Goal: Transaction & Acquisition: Purchase product/service

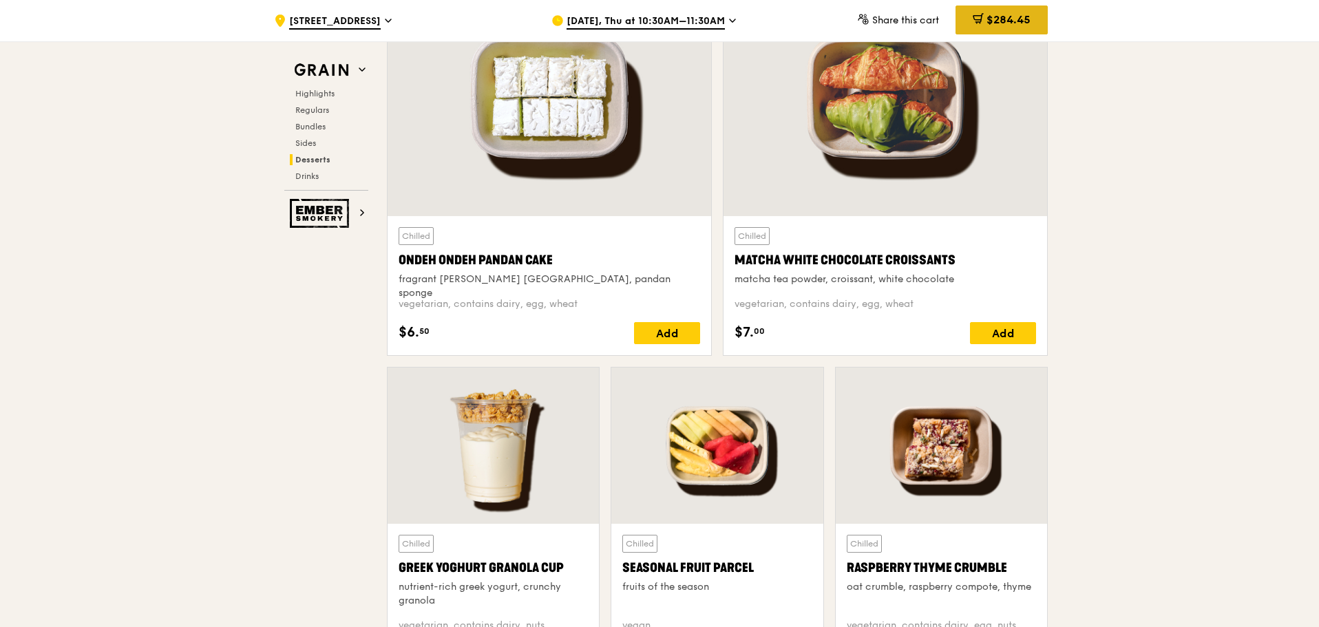
click at [1001, 17] on span "$284.45" at bounding box center [1009, 19] width 44 height 13
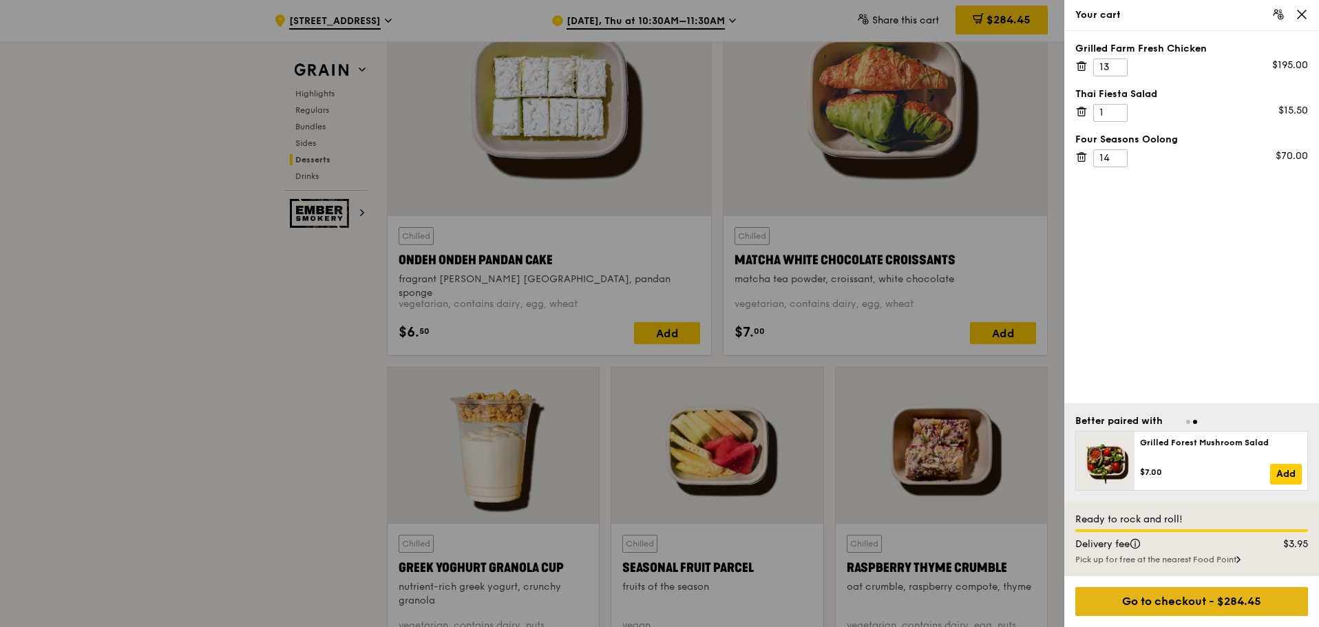
click at [1149, 595] on div "Go to checkout - $284.45" at bounding box center [1191, 601] width 233 height 29
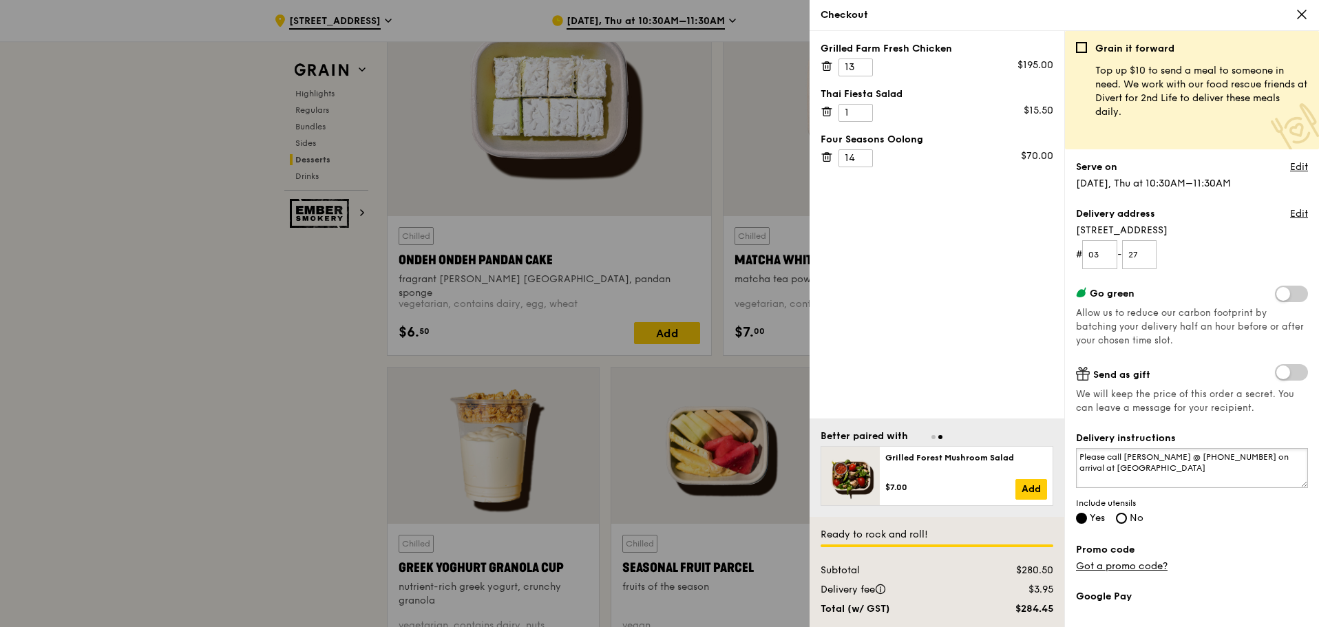
drag, startPoint x: 1126, startPoint y: 456, endPoint x: 1197, endPoint y: 476, distance: 73.9
click at [1197, 476] on textarea "Please call [PERSON_NAME] @ [PHONE_NUMBER] on arrival at [GEOGRAPHIC_DATA]" at bounding box center [1192, 468] width 232 height 40
paste textarea "9818 1355"
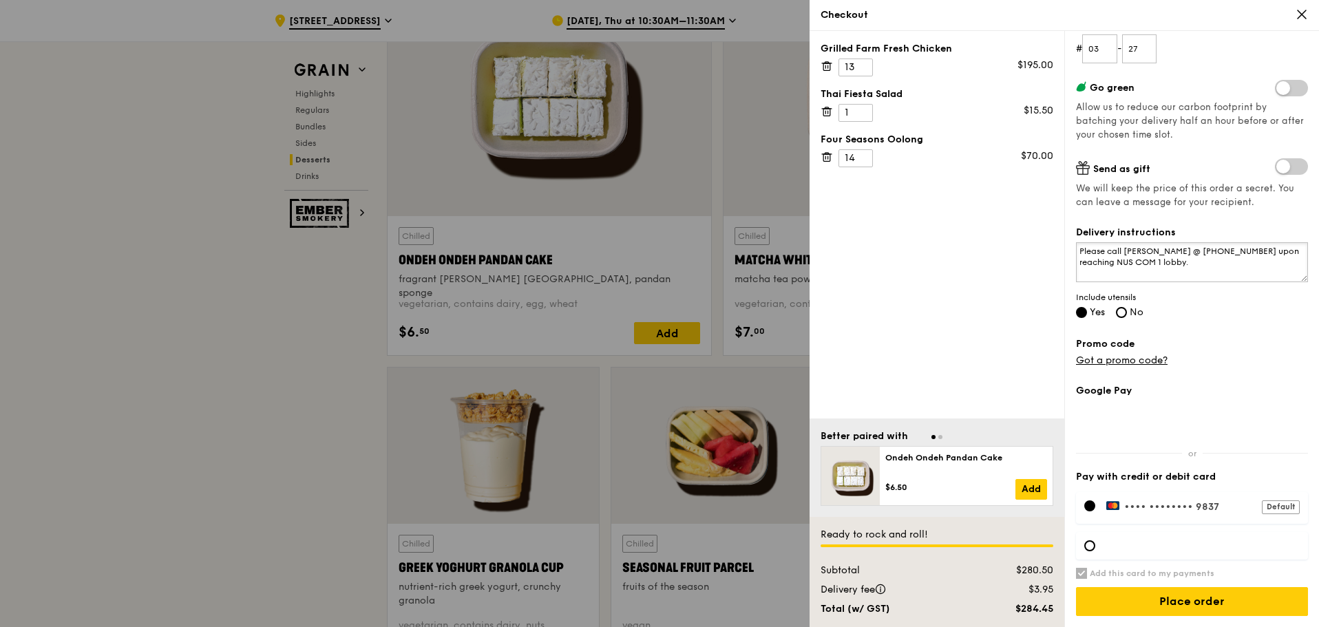
type textarea "Please call [PERSON_NAME] @ [PHONE_NUMBER] upon reaching NUS COM 1 lobby."
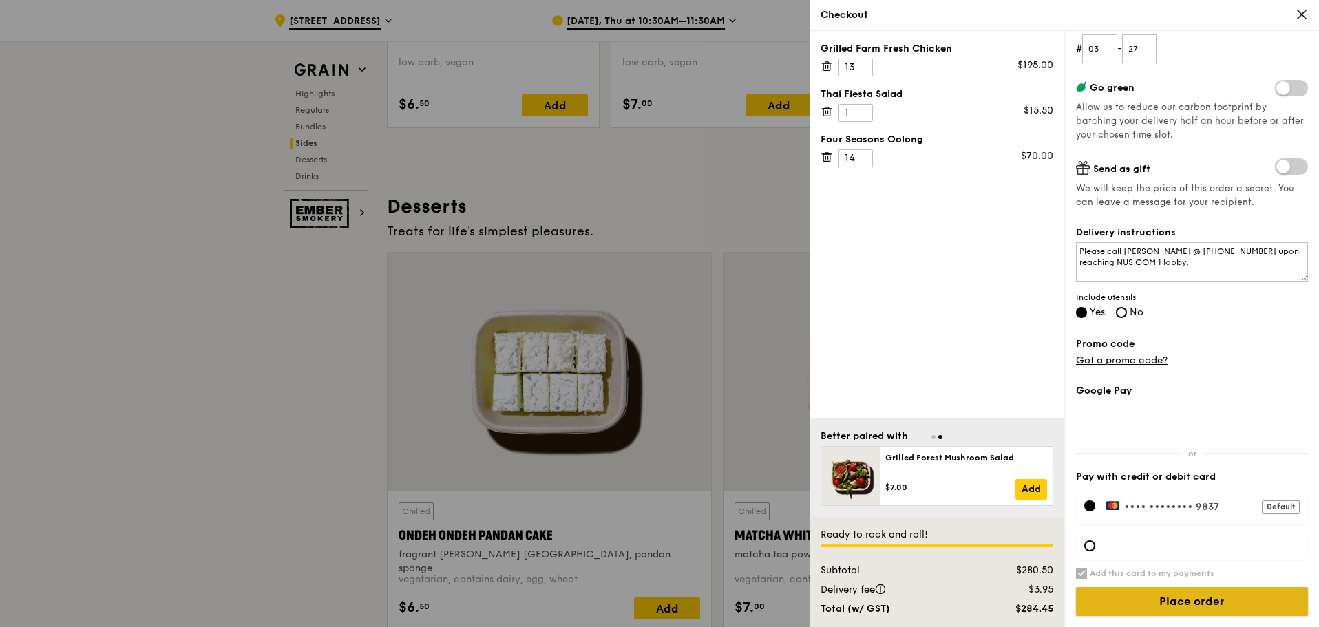
click at [1206, 604] on input "Place order" at bounding box center [1192, 601] width 232 height 29
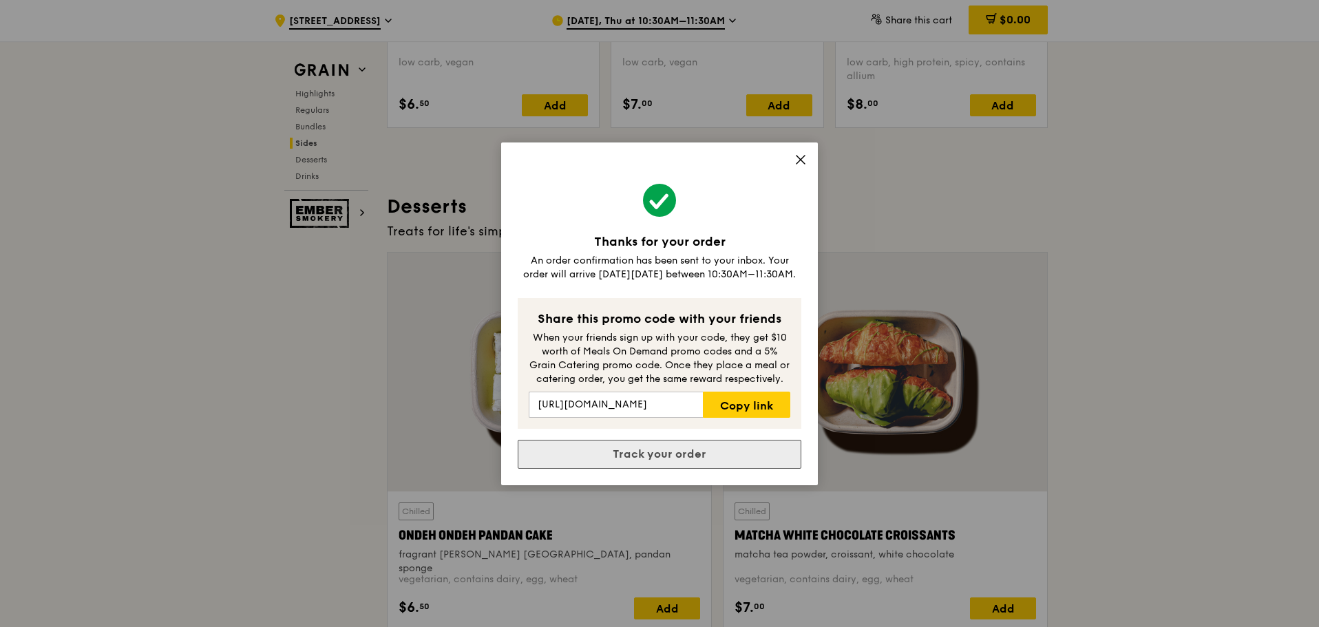
click at [742, 456] on link "Track your order" at bounding box center [660, 454] width 284 height 29
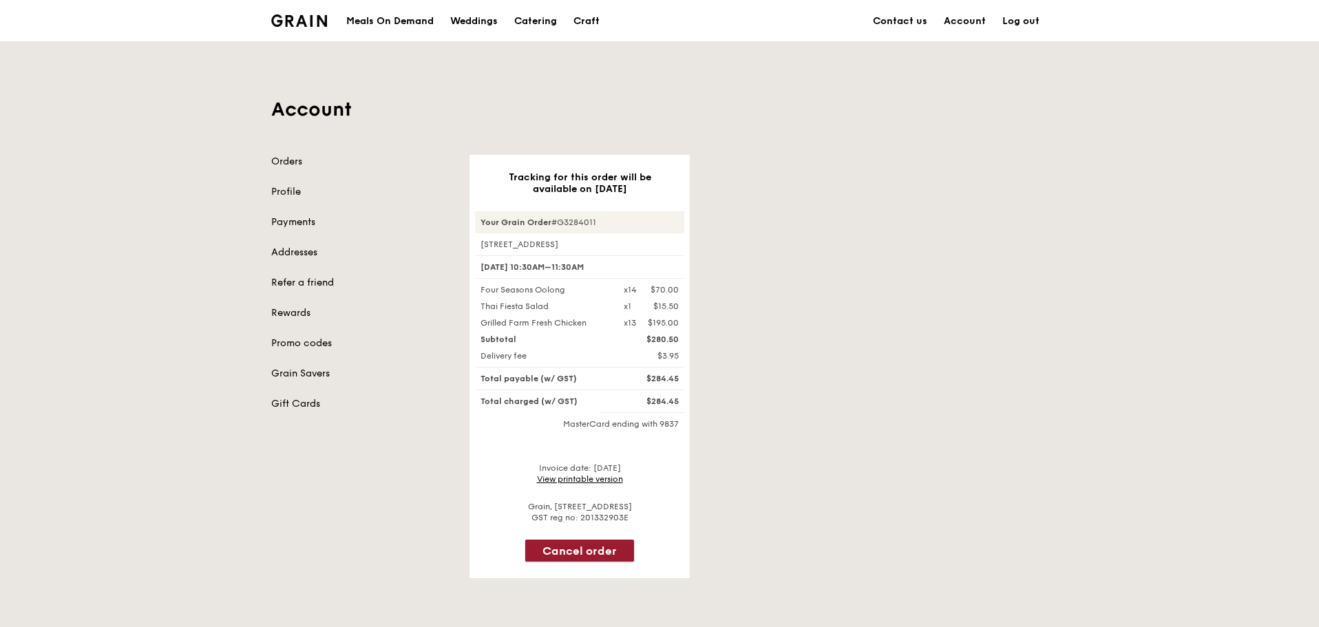
click at [561, 552] on button "Cancel order" at bounding box center [579, 551] width 109 height 22
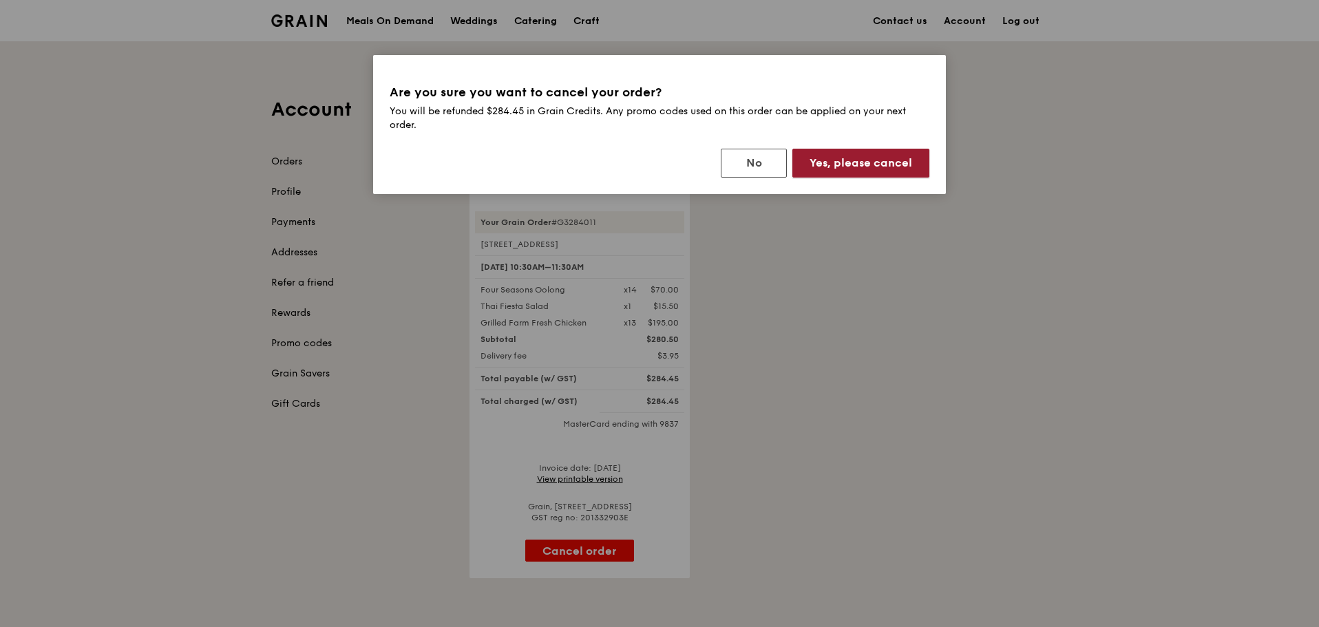
click at [859, 173] on button "Yes, please cancel" at bounding box center [860, 163] width 137 height 29
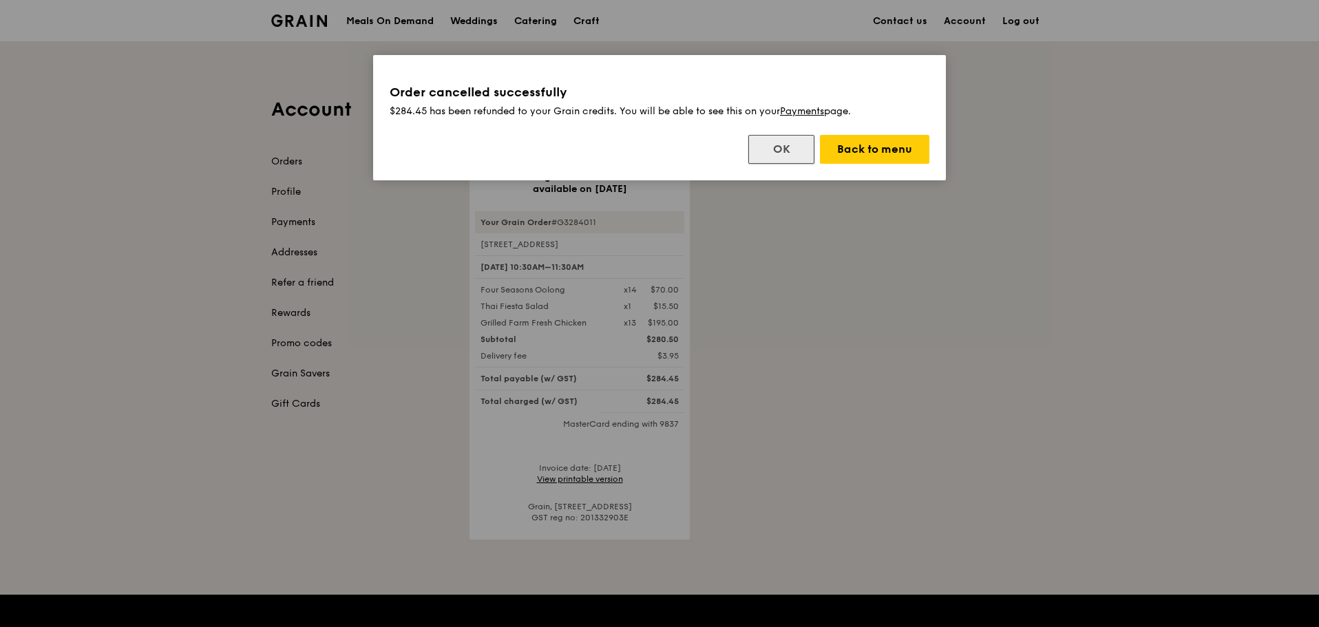
click at [786, 147] on button "OK" at bounding box center [781, 149] width 66 height 29
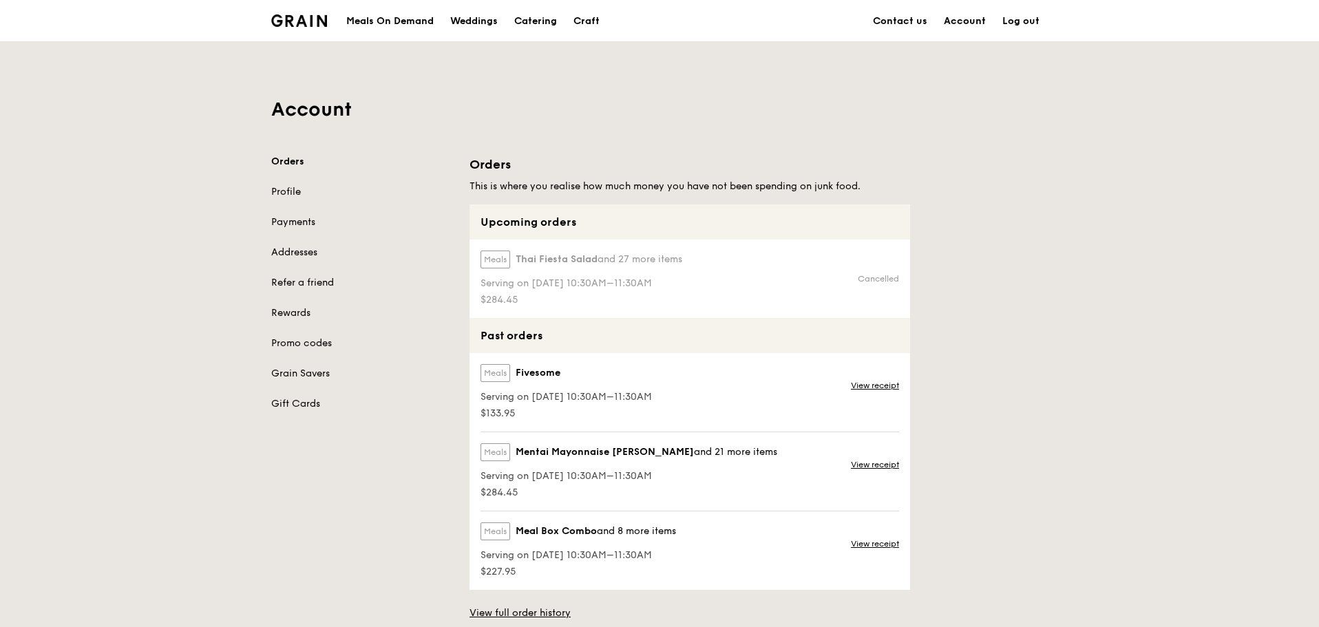
click at [979, 21] on link "Account" at bounding box center [965, 21] width 59 height 41
click at [496, 268] on label "Meals" at bounding box center [496, 260] width 30 height 18
click at [511, 253] on div "Meals Thai Fiesta Salad and 27 more items" at bounding box center [582, 262] width 202 height 23
click at [295, 221] on link "Payments" at bounding box center [362, 222] width 182 height 14
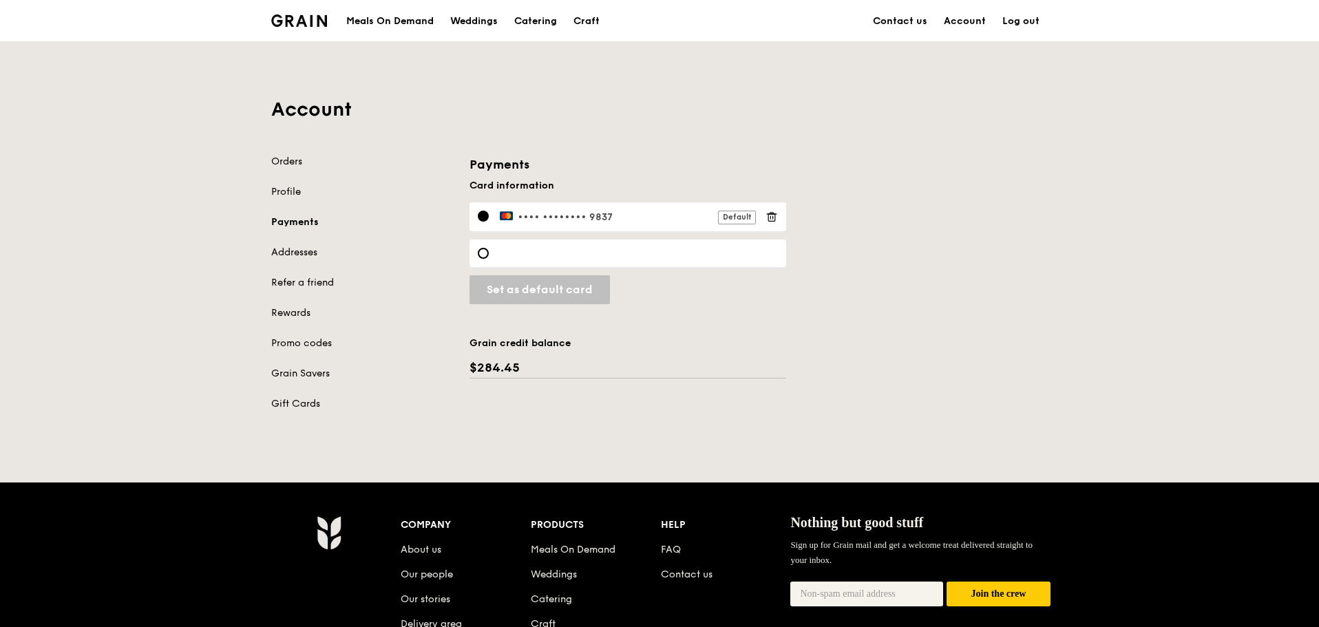
click at [503, 377] on div "Grain credit balance $284.45" at bounding box center [628, 341] width 317 height 74
click at [512, 366] on div "$284.45" at bounding box center [628, 367] width 317 height 15
click at [408, 19] on div "Meals On Demand" at bounding box center [389, 21] width 87 height 41
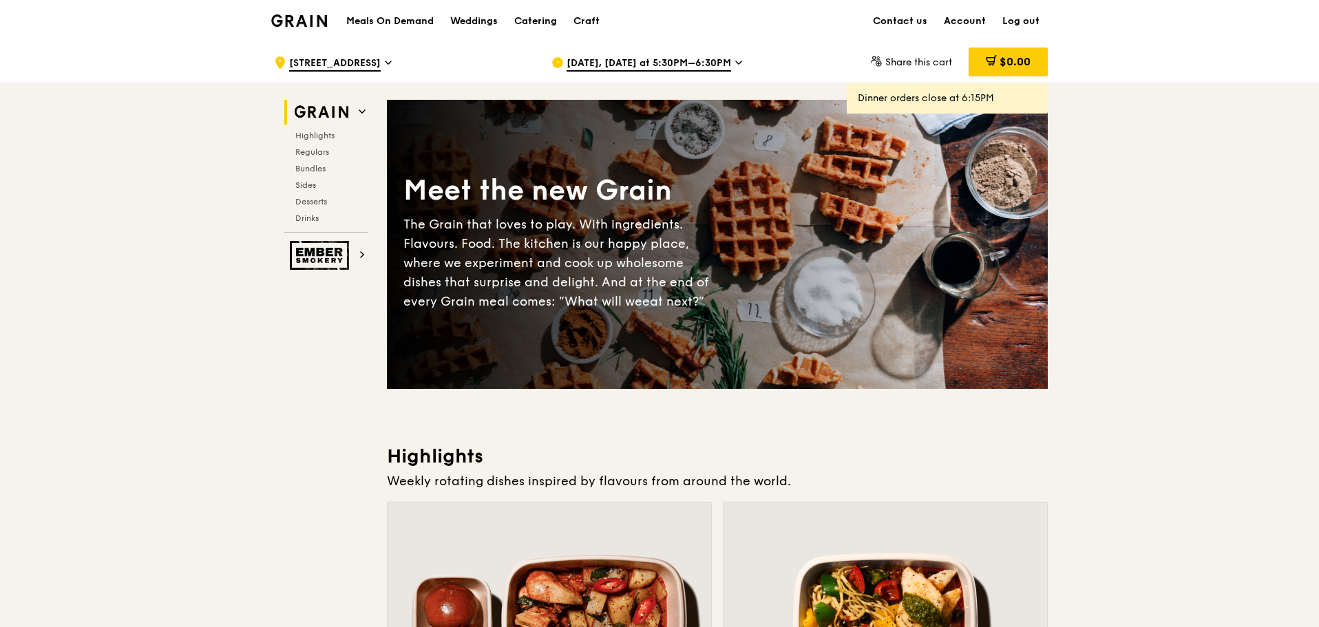
click at [711, 58] on span "Sep 9, Today at 5:30PM–6:30PM" at bounding box center [649, 63] width 165 height 15
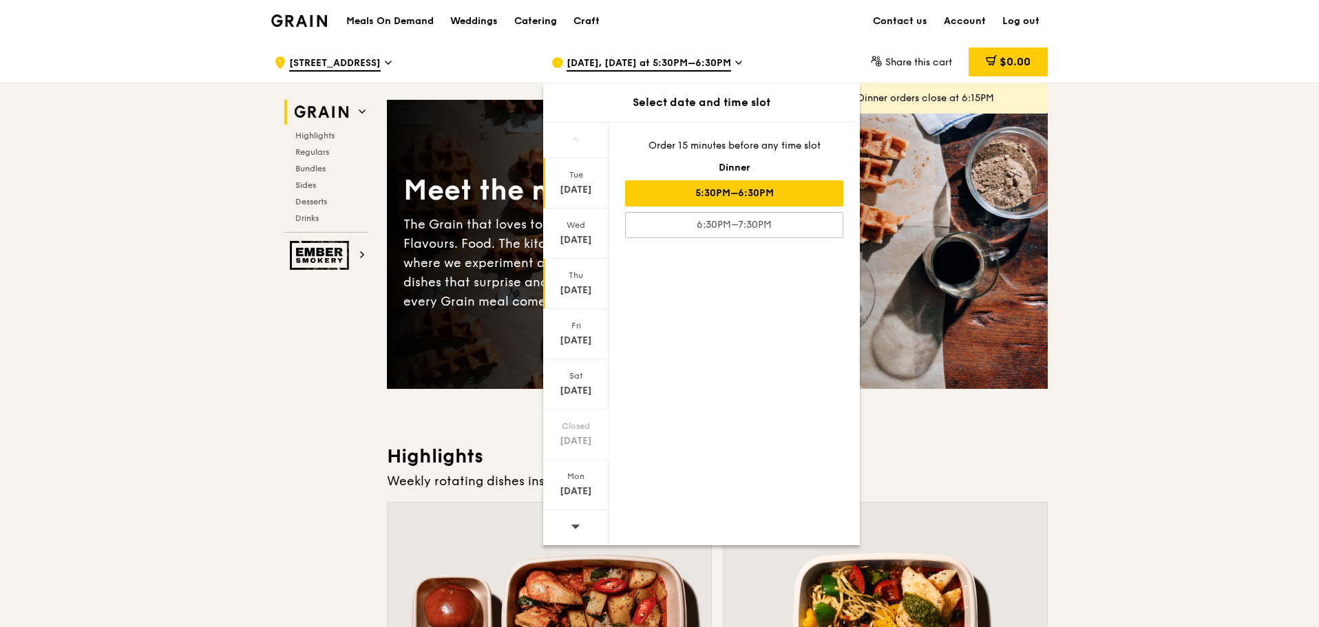
click at [575, 290] on div "Sep 11" at bounding box center [575, 291] width 61 height 14
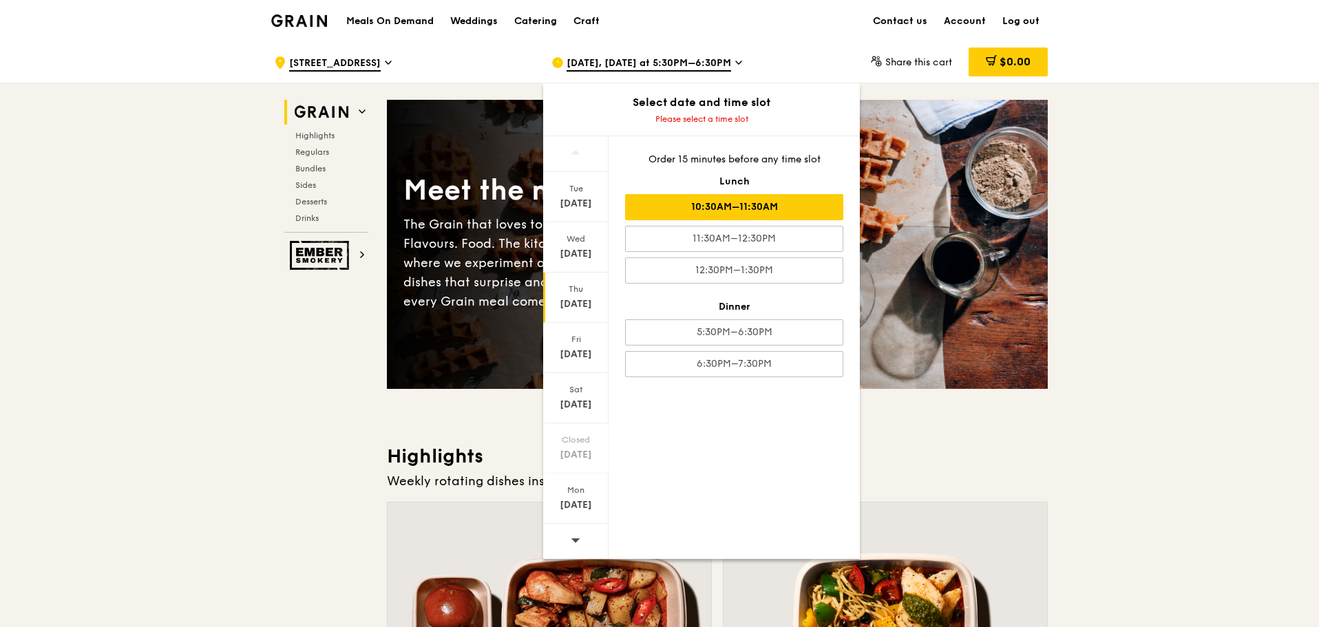
click at [791, 206] on div "10:30AM–11:30AM" at bounding box center [734, 207] width 218 height 26
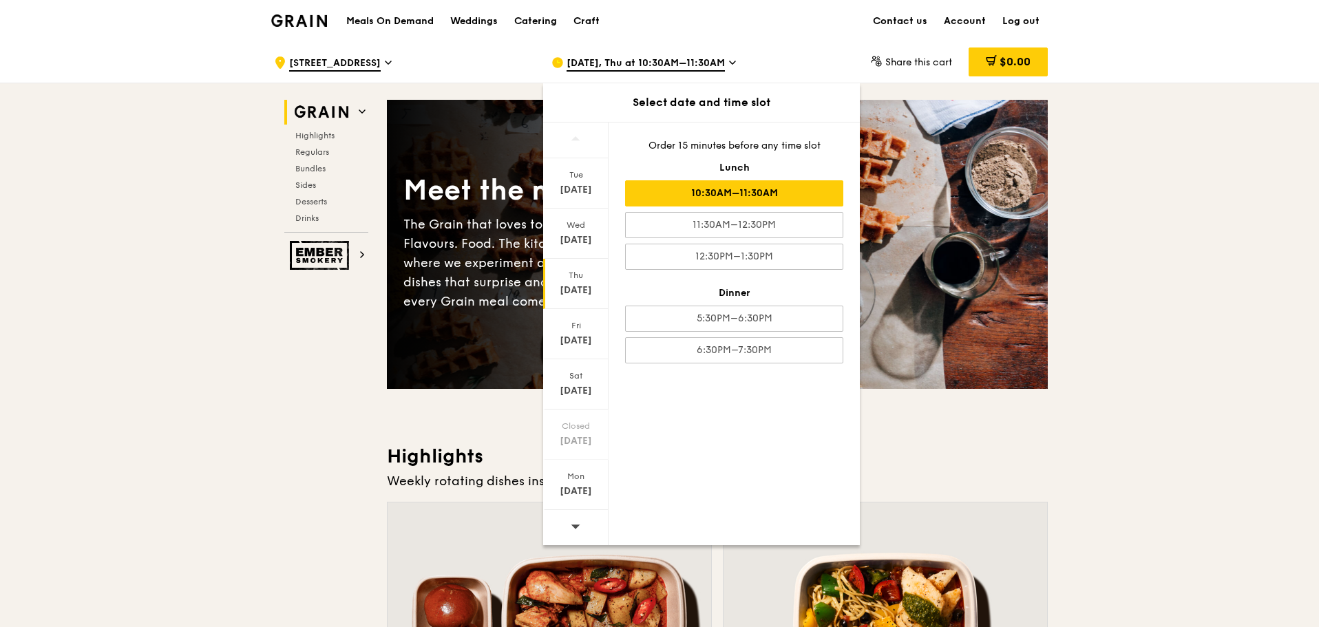
click at [750, 194] on div "10:30AM–11:30AM" at bounding box center [734, 193] width 218 height 26
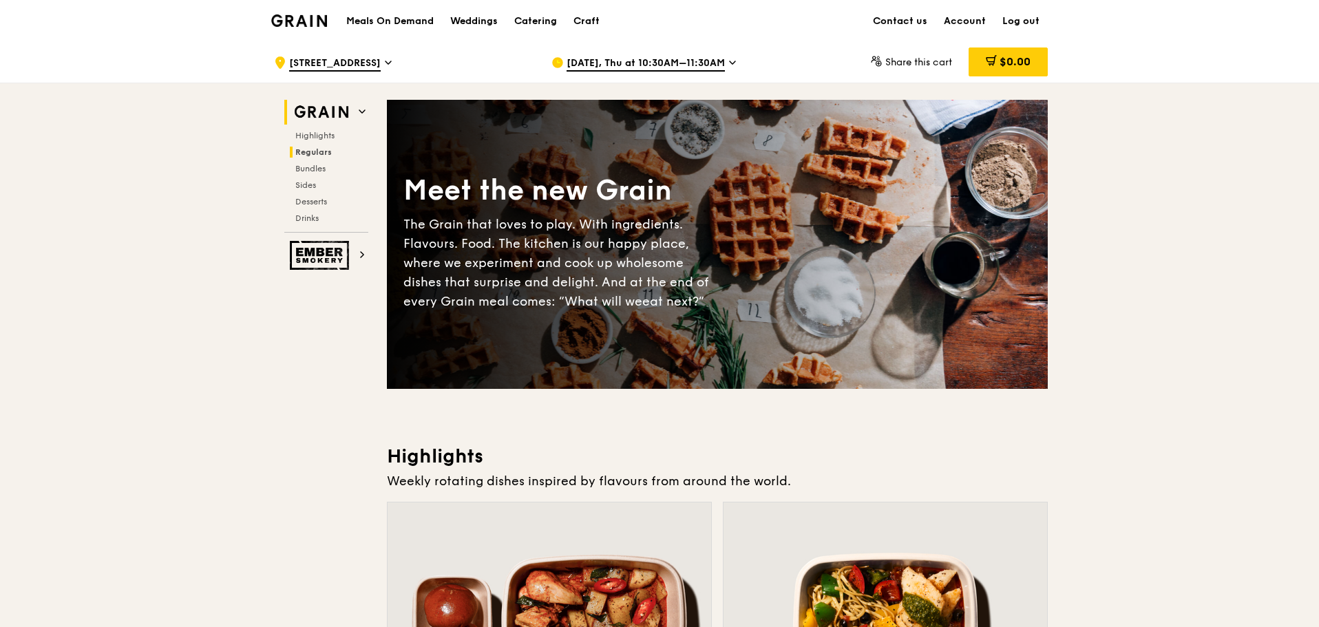
click at [315, 147] on span "Regulars" at bounding box center [313, 152] width 36 height 10
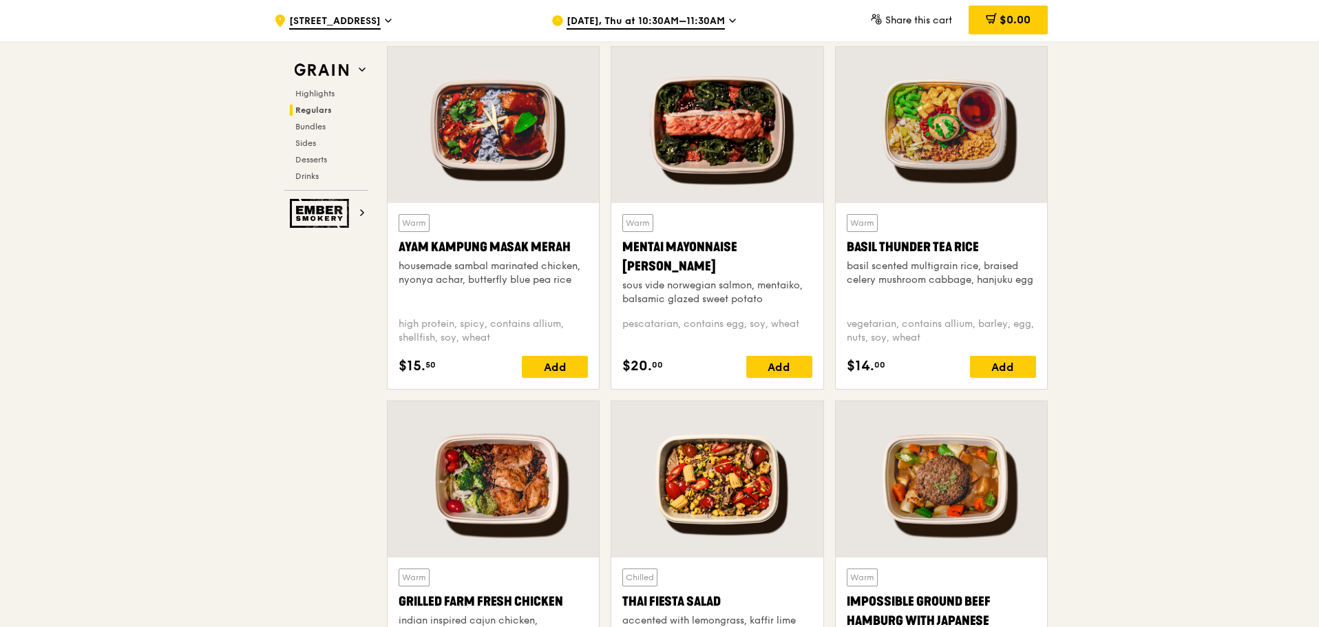
scroll to position [1411, 0]
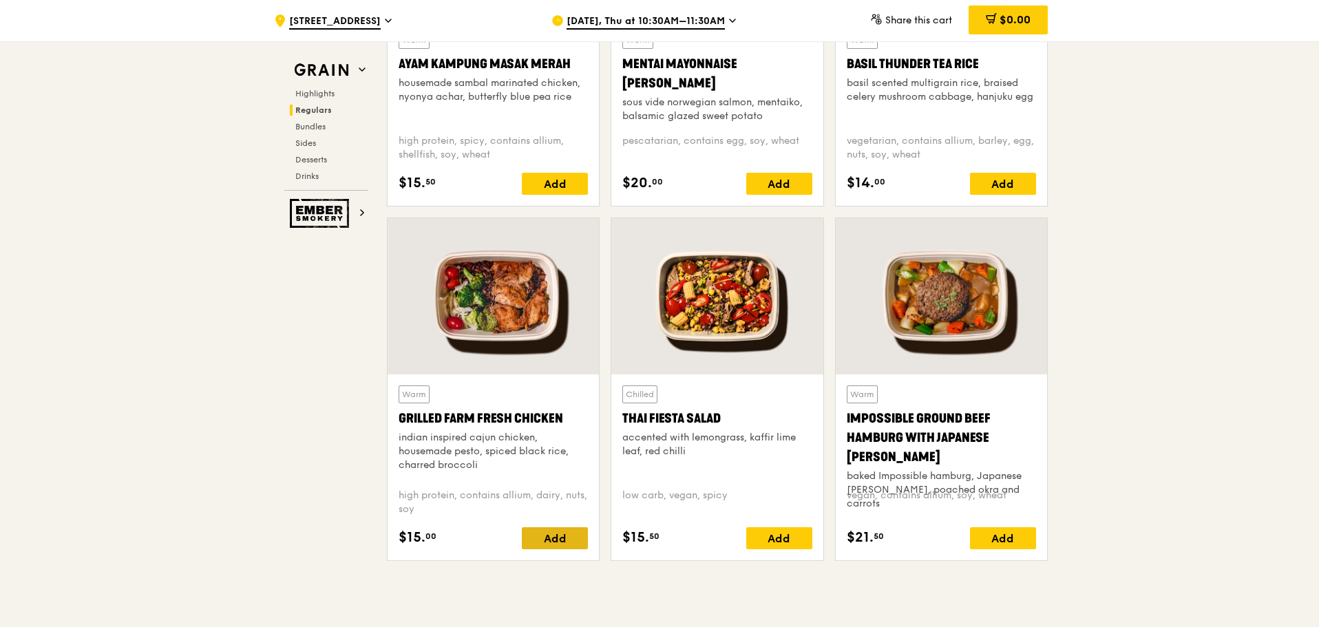
click at [552, 535] on div "Add" at bounding box center [555, 538] width 66 height 22
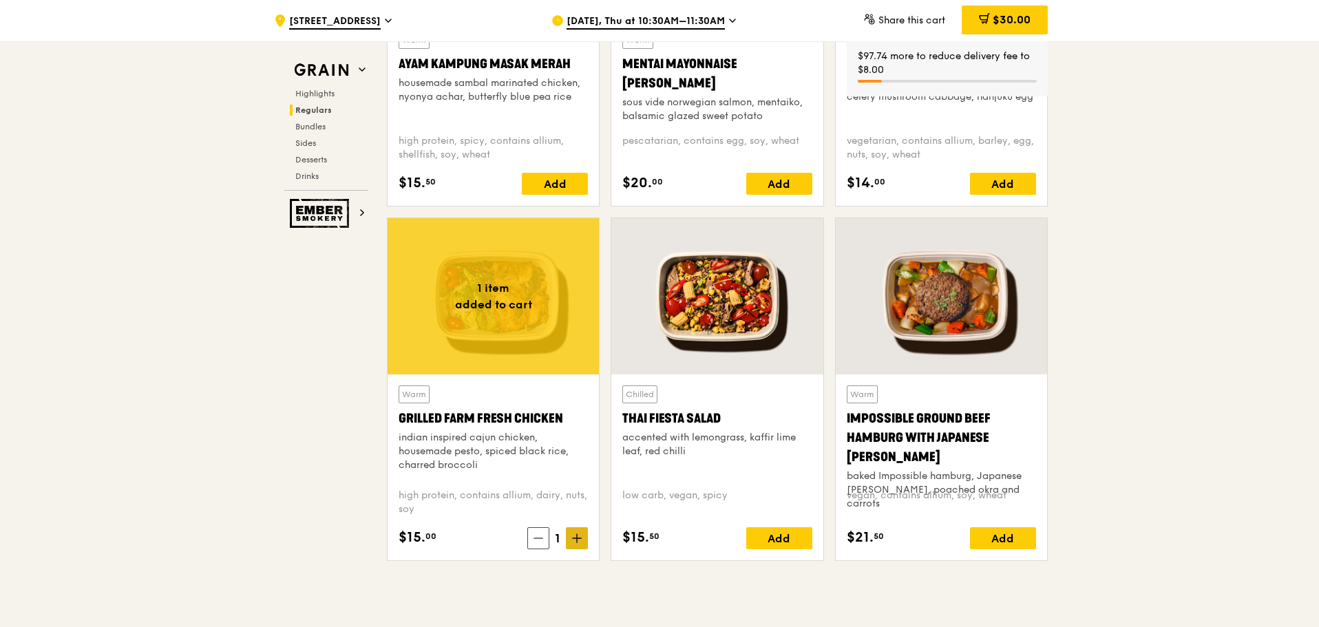
click at [571, 542] on span at bounding box center [577, 538] width 22 height 22
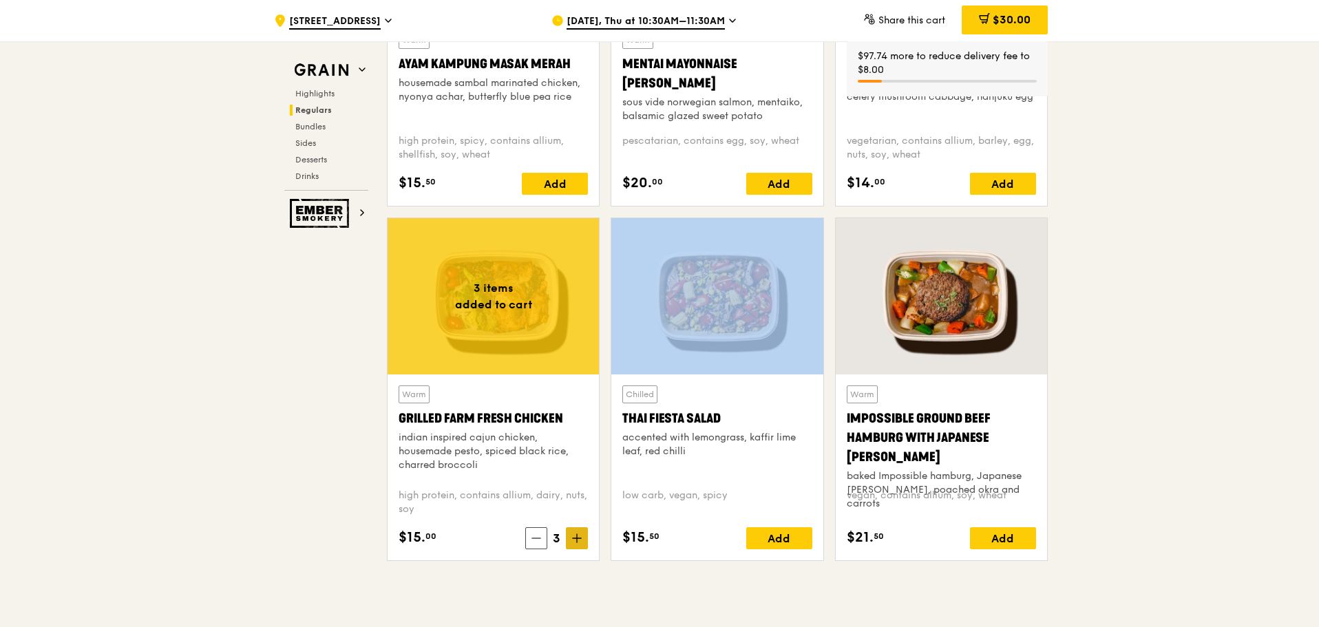
click at [571, 542] on span at bounding box center [577, 538] width 22 height 22
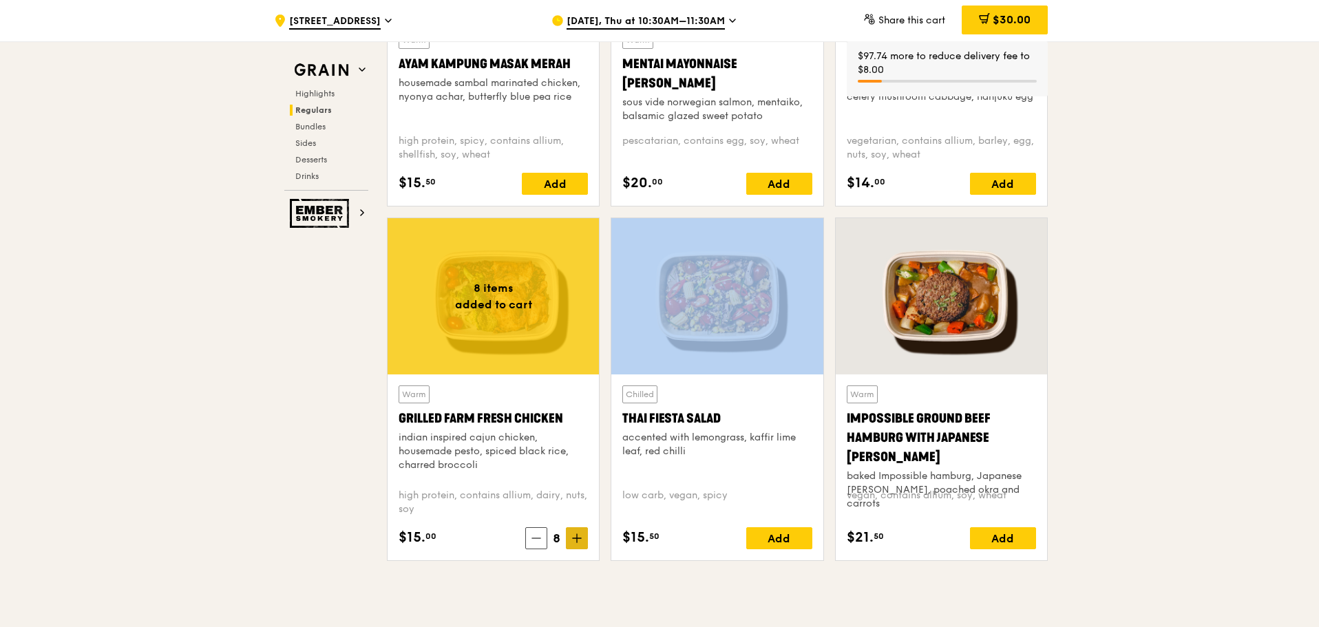
click at [571, 542] on span at bounding box center [577, 538] width 22 height 22
click at [570, 542] on span at bounding box center [577, 538] width 22 height 22
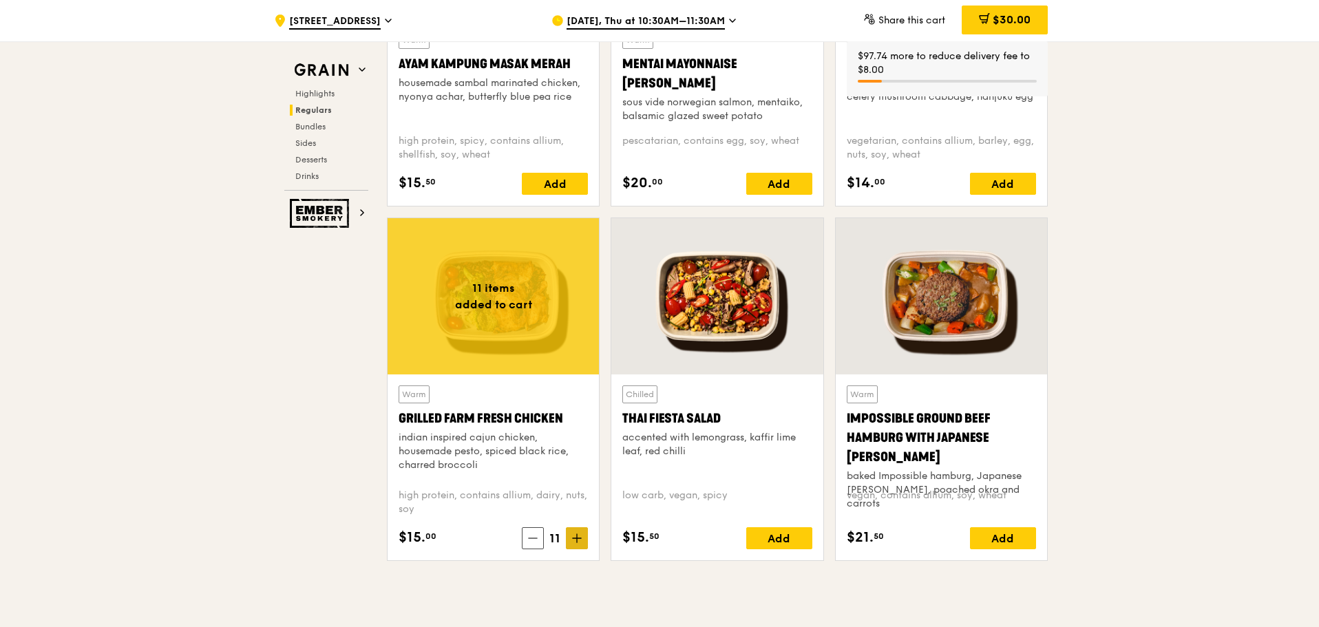
click at [580, 542] on icon at bounding box center [577, 539] width 10 height 10
click at [781, 538] on div "Add" at bounding box center [779, 538] width 66 height 22
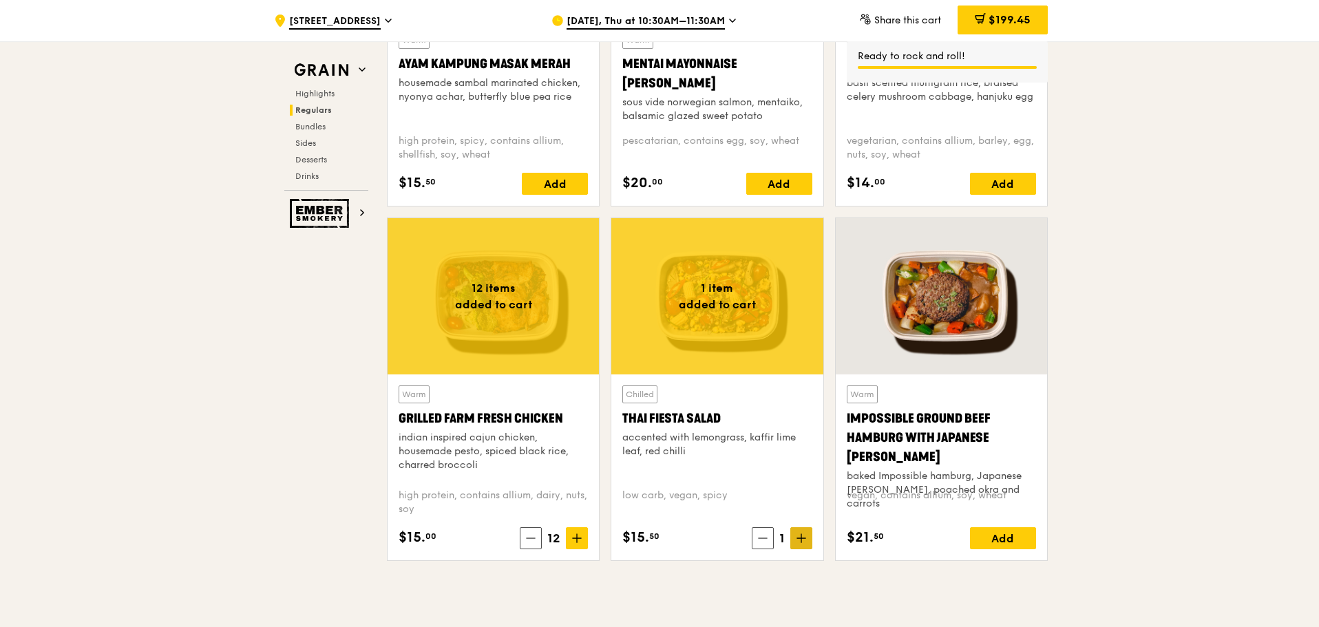
click at [801, 538] on icon at bounding box center [801, 538] width 0 height 8
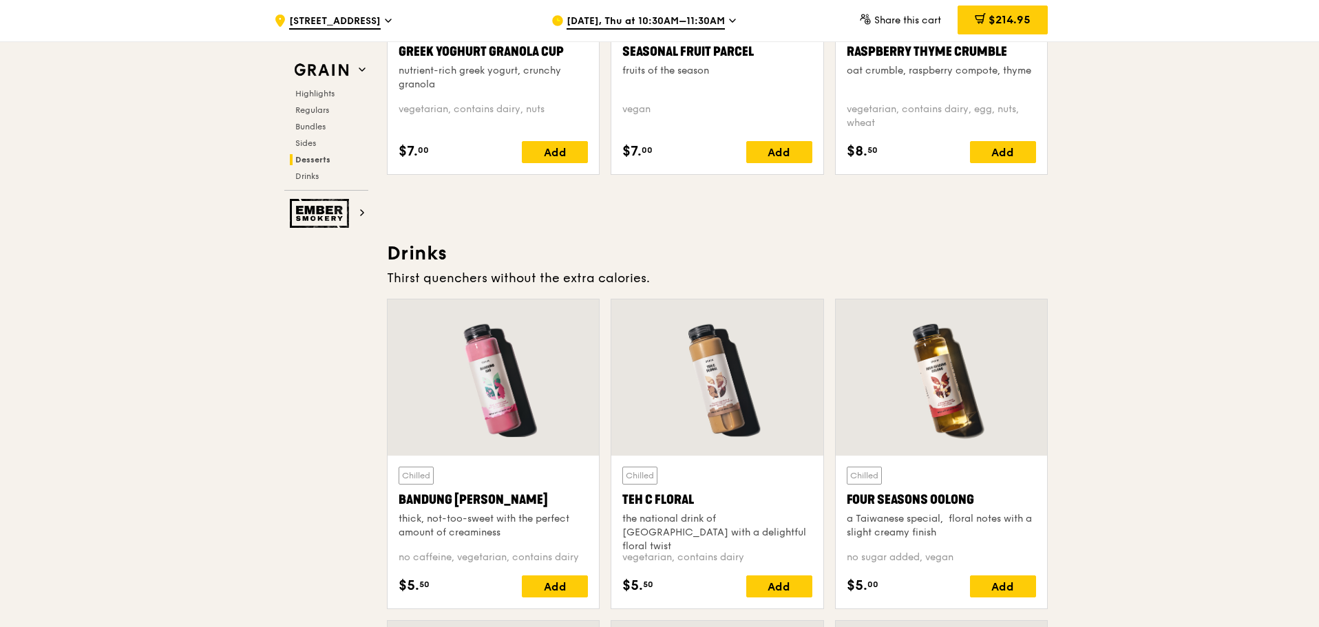
scroll to position [4945, 0]
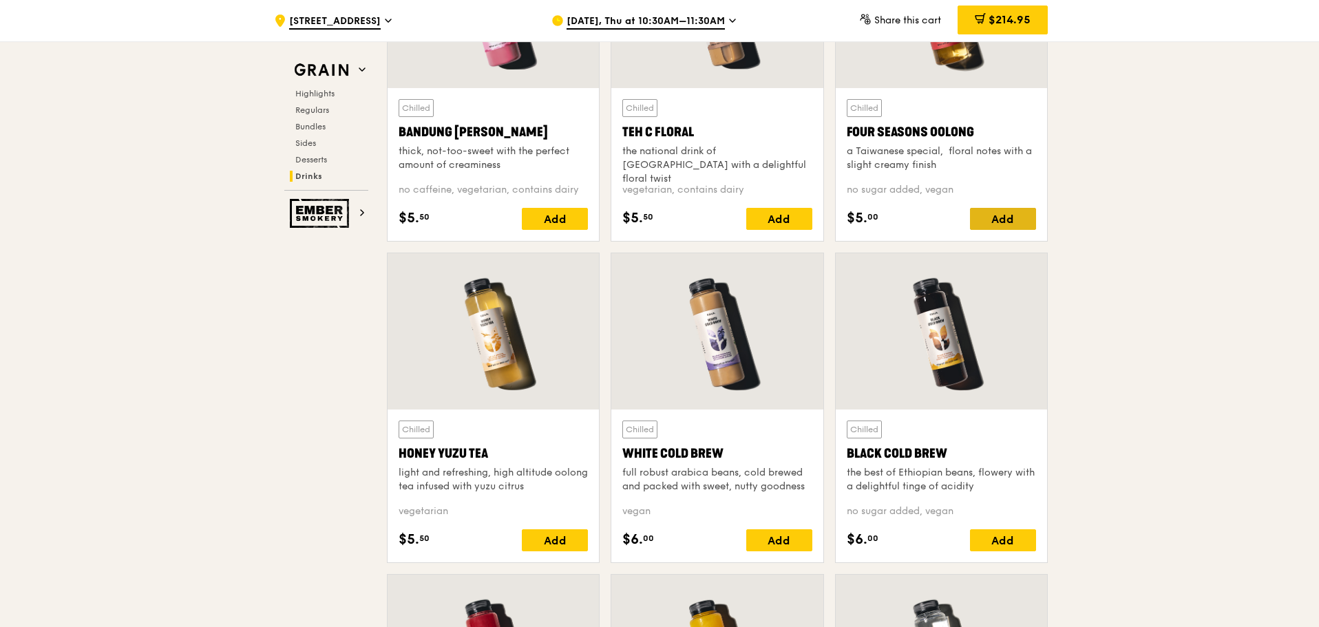
click at [999, 219] on div "Add" at bounding box center [1003, 219] width 66 height 22
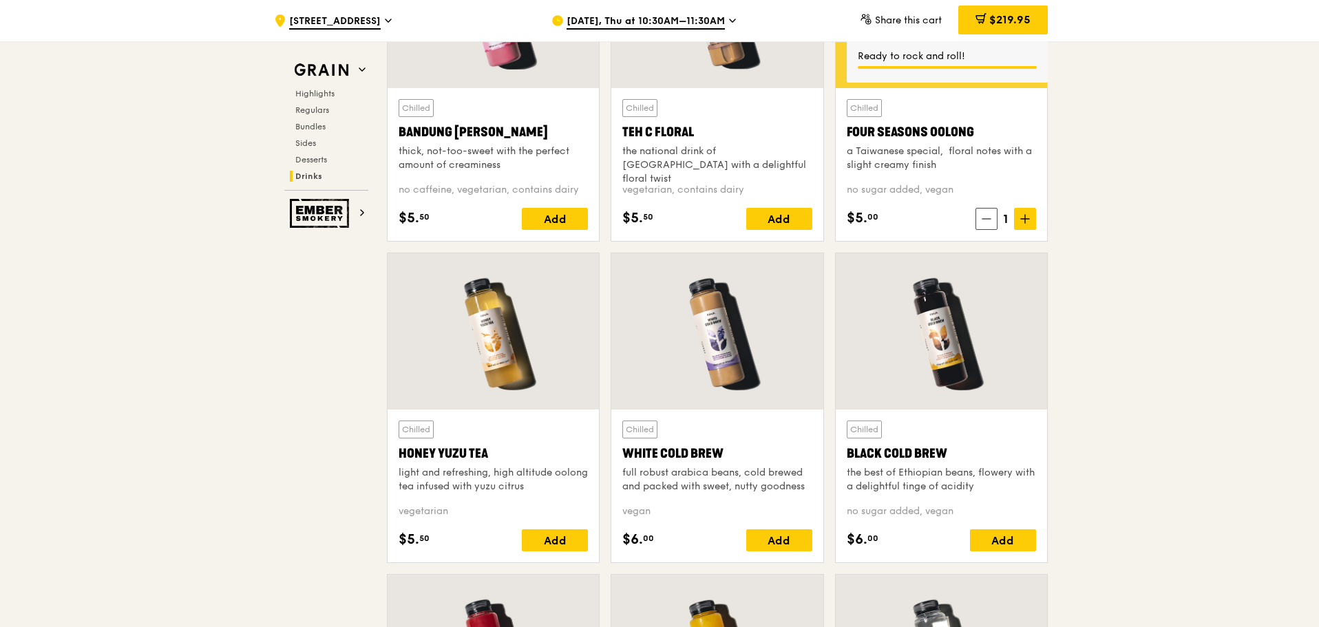
click at [1030, 218] on span at bounding box center [1025, 219] width 22 height 22
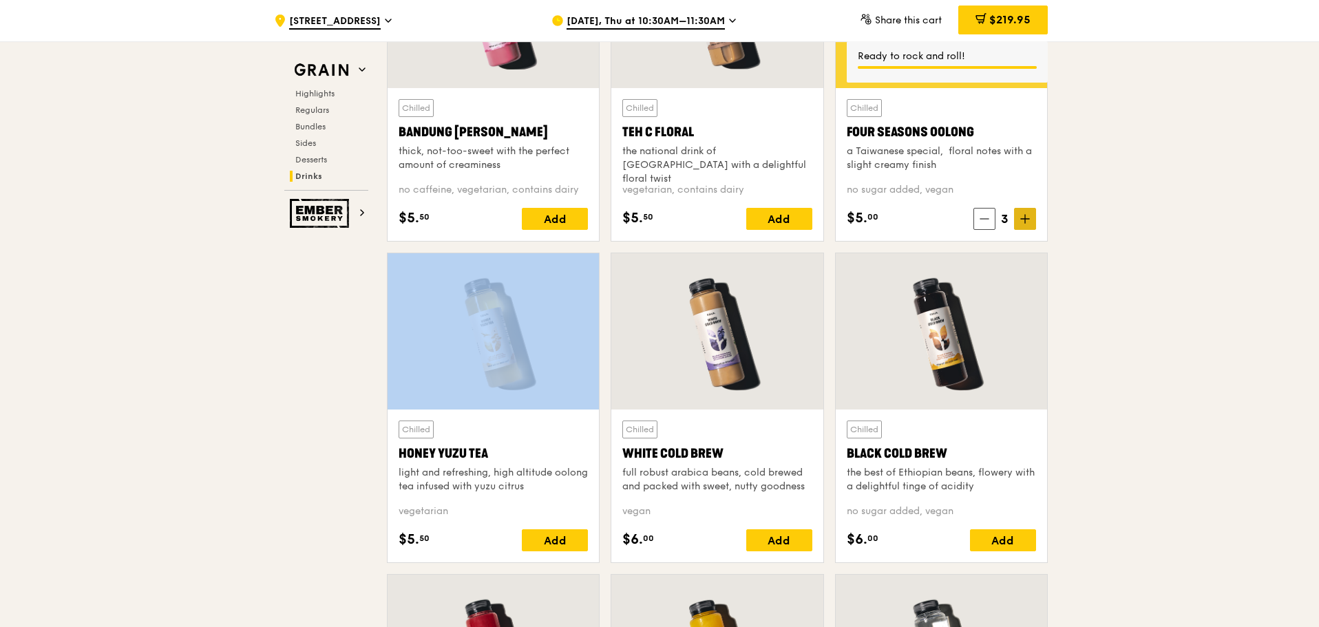
click at [1029, 218] on span at bounding box center [1025, 219] width 22 height 22
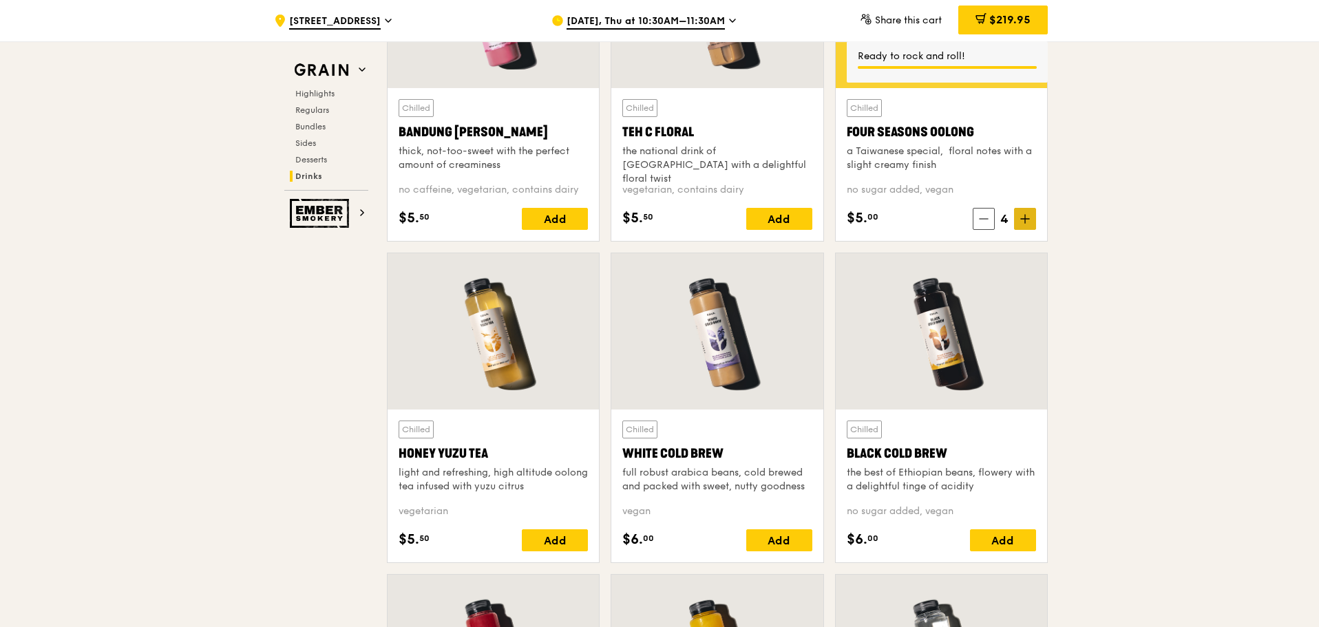
click at [1027, 219] on icon at bounding box center [1025, 219] width 10 height 10
click at [1024, 219] on icon at bounding box center [1025, 219] width 8 height 0
click at [1023, 219] on icon at bounding box center [1025, 219] width 8 height 0
click at [1022, 219] on icon at bounding box center [1025, 219] width 8 height 0
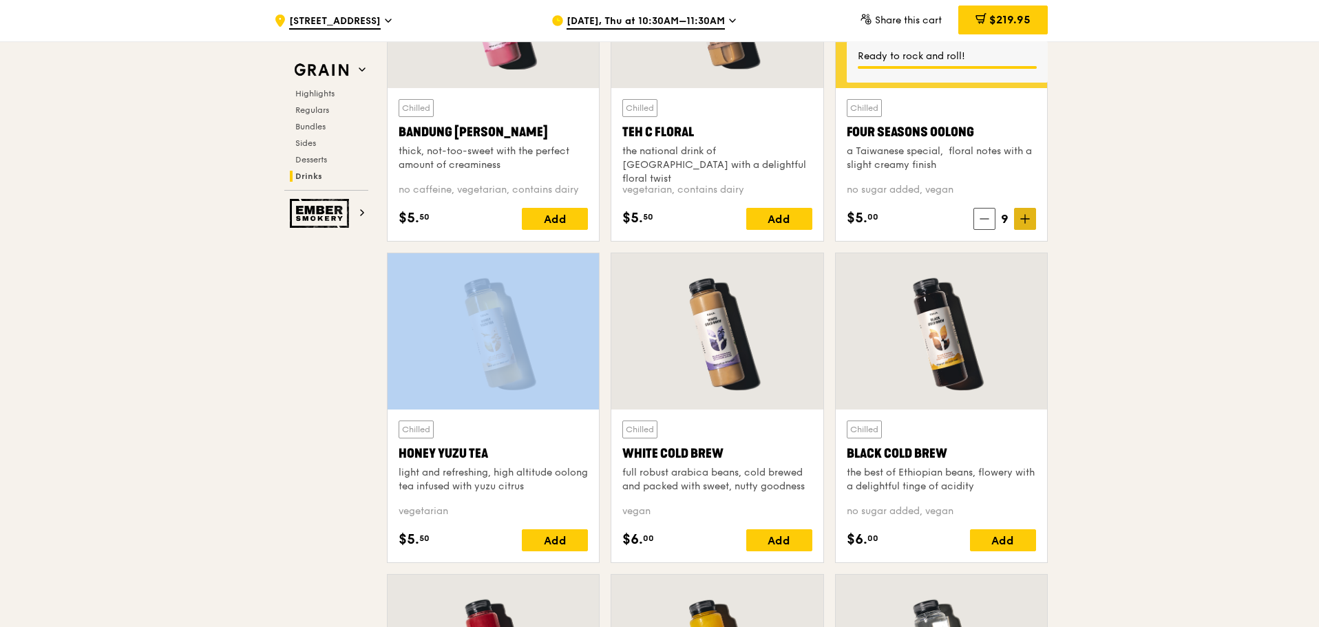
click at [1022, 219] on icon at bounding box center [1025, 219] width 8 height 0
click at [1022, 222] on icon at bounding box center [1025, 219] width 10 height 10
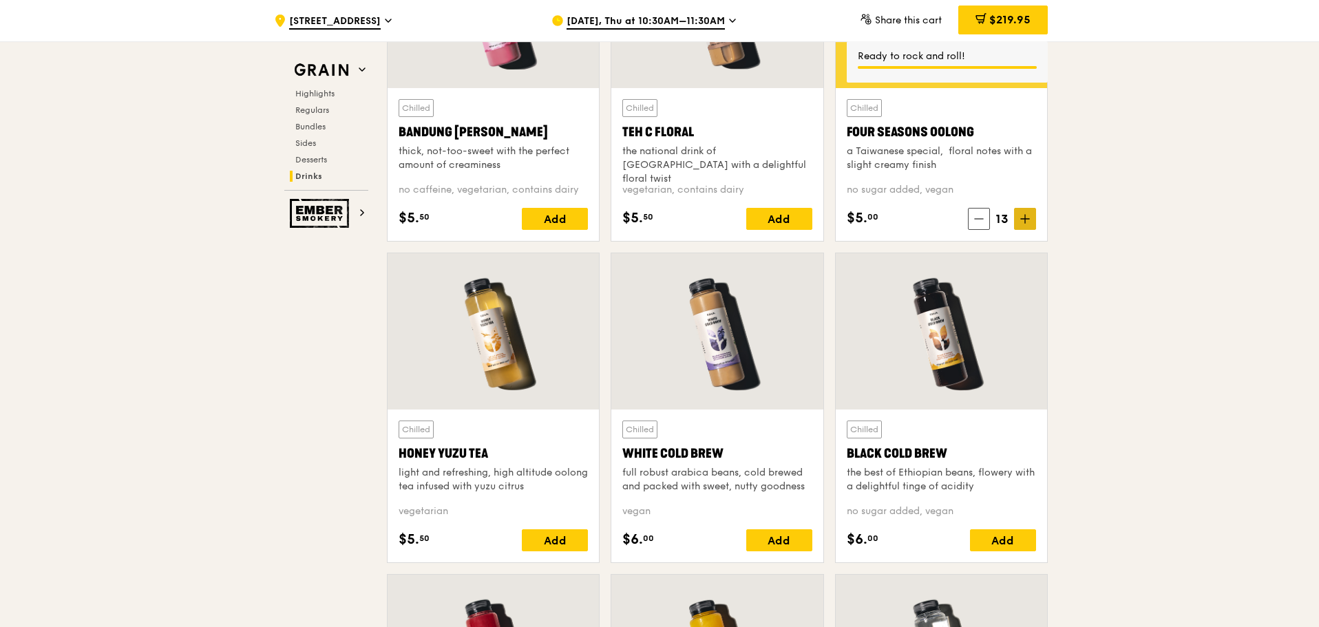
click at [1020, 222] on icon at bounding box center [1025, 219] width 10 height 10
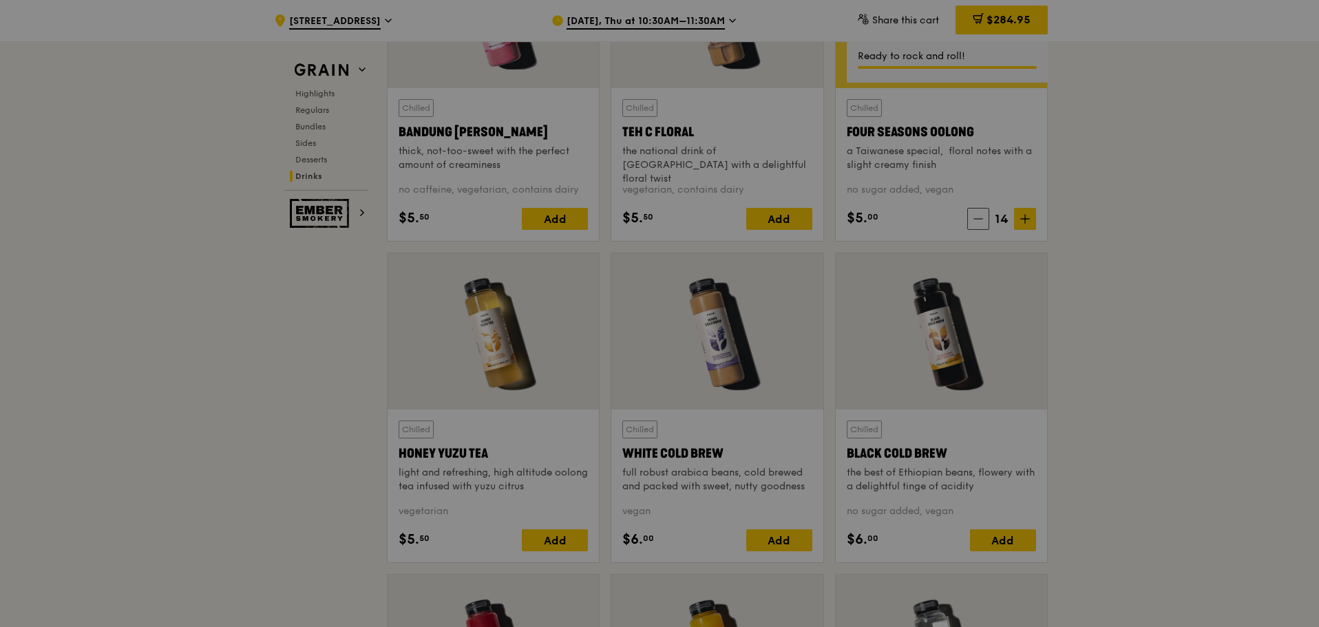
type input "14"
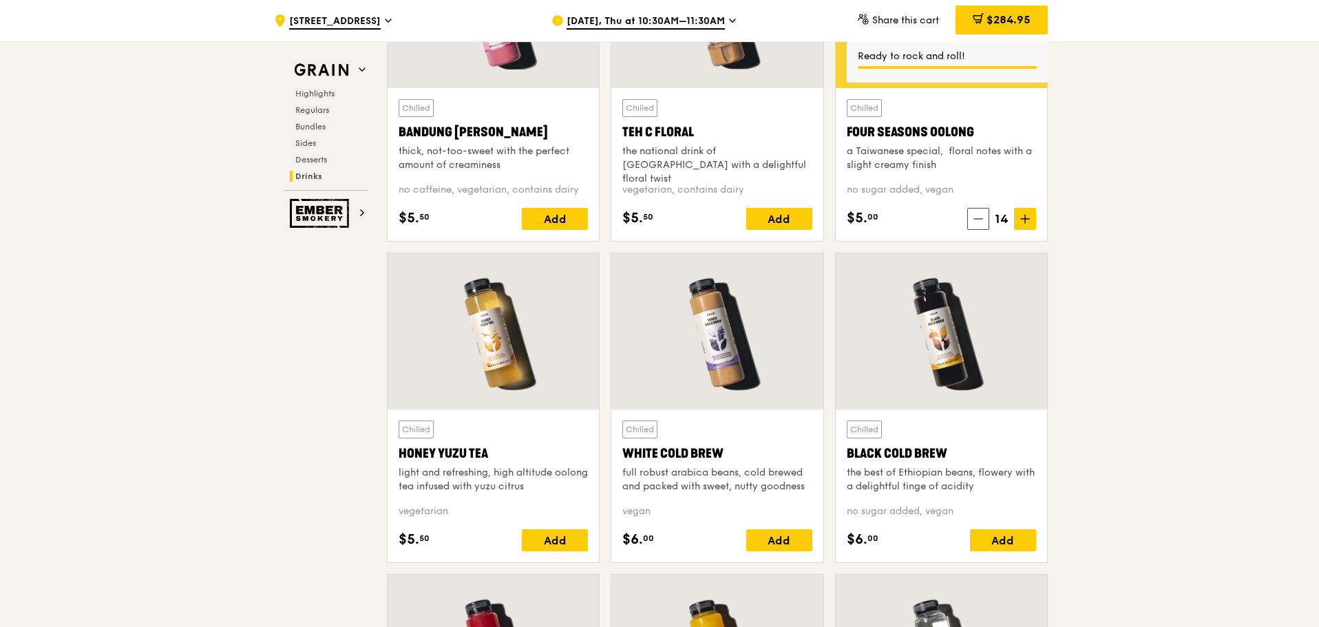
click at [1013, 21] on span "$284.95" at bounding box center [1009, 19] width 44 height 13
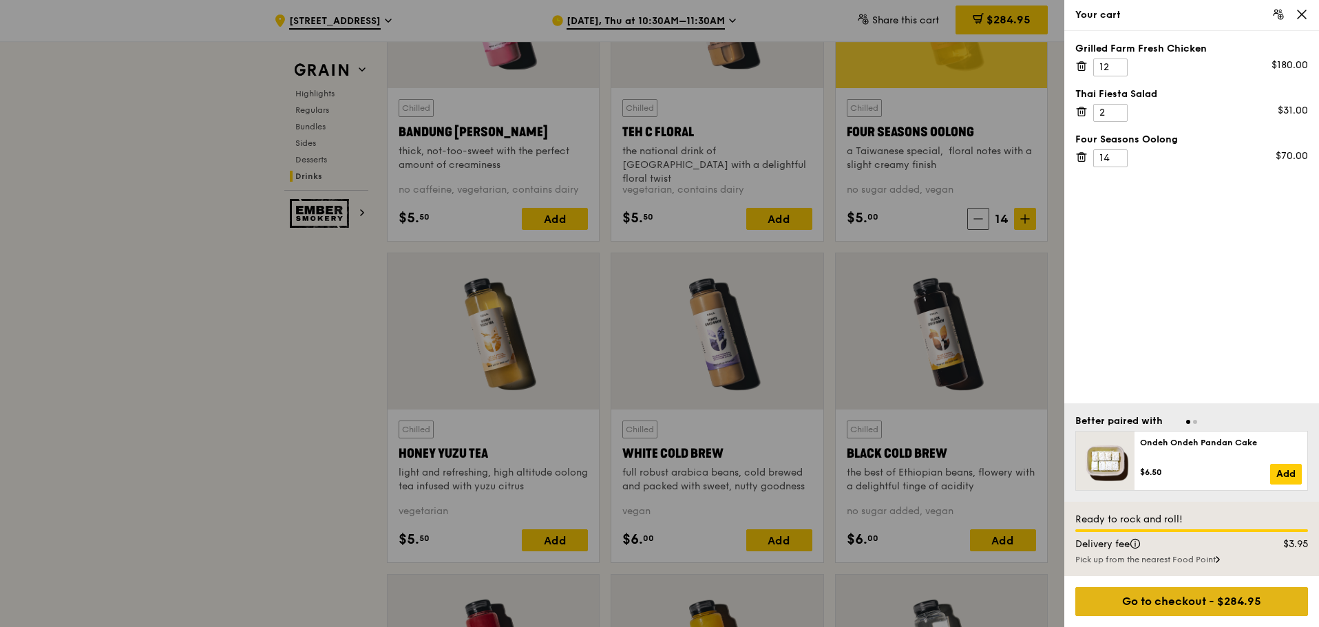
click at [1252, 599] on div "Go to checkout - $284.95" at bounding box center [1191, 601] width 233 height 29
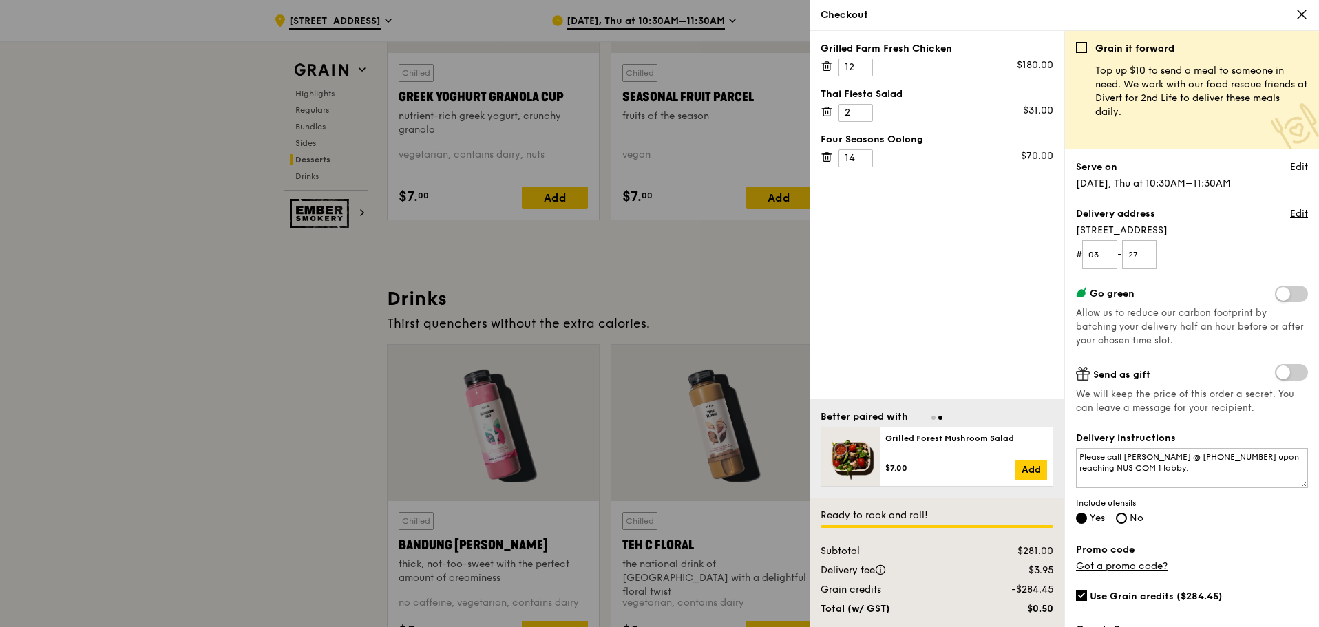
scroll to position [4348, 0]
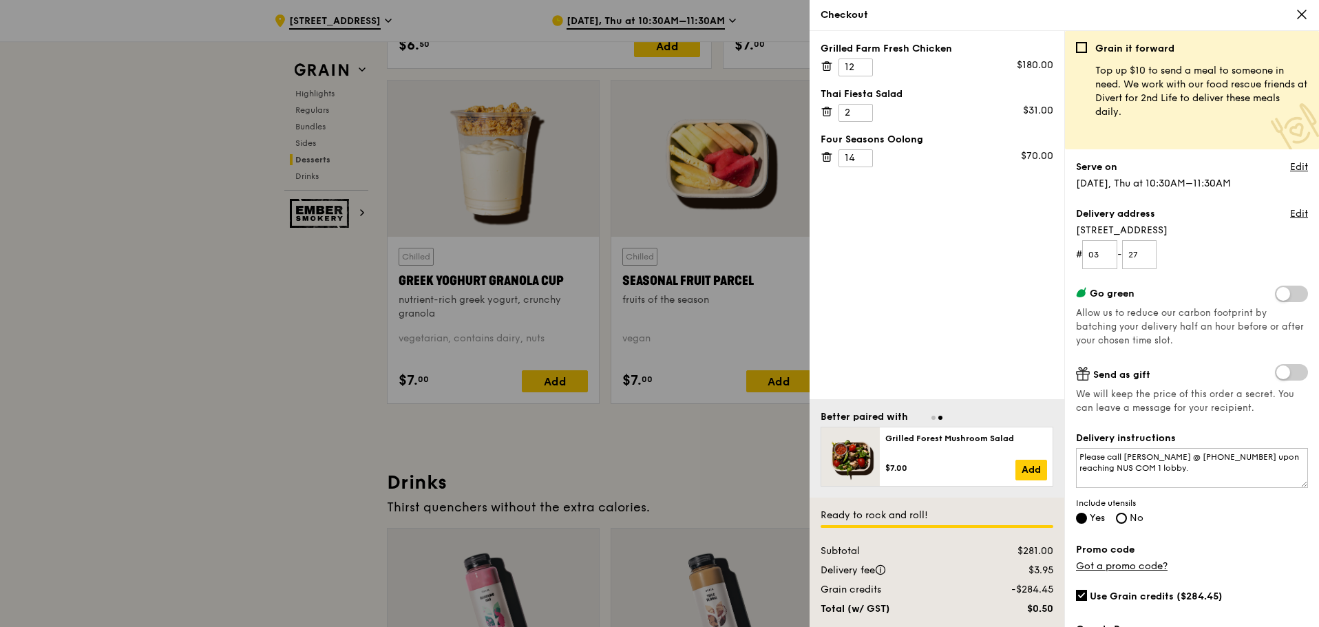
click at [192, 386] on div at bounding box center [659, 313] width 1319 height 627
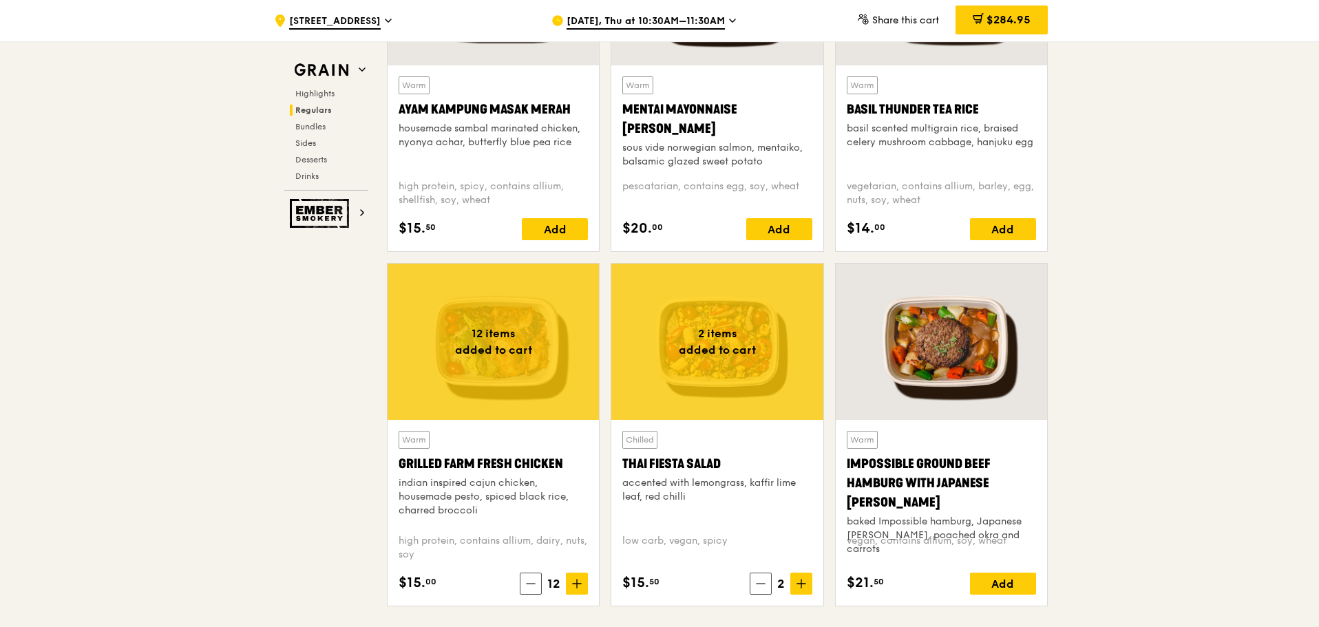
scroll to position [1319, 0]
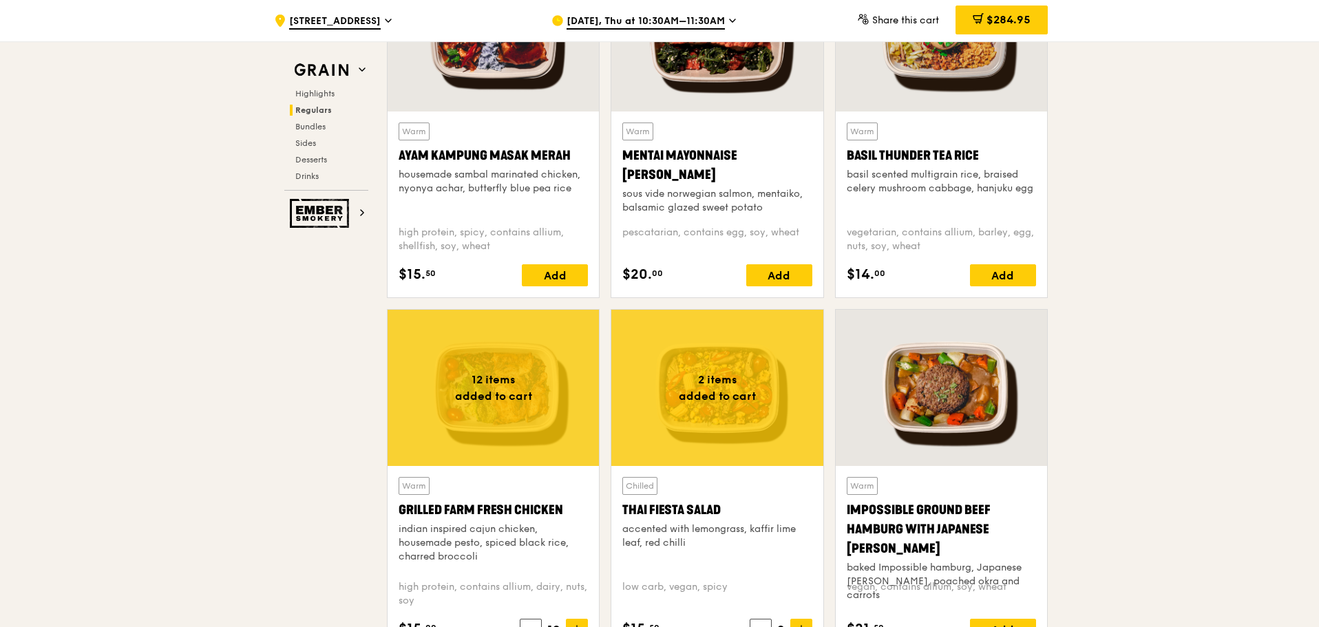
click at [764, 512] on div "Thai Fiesta Salad" at bounding box center [716, 510] width 189 height 19
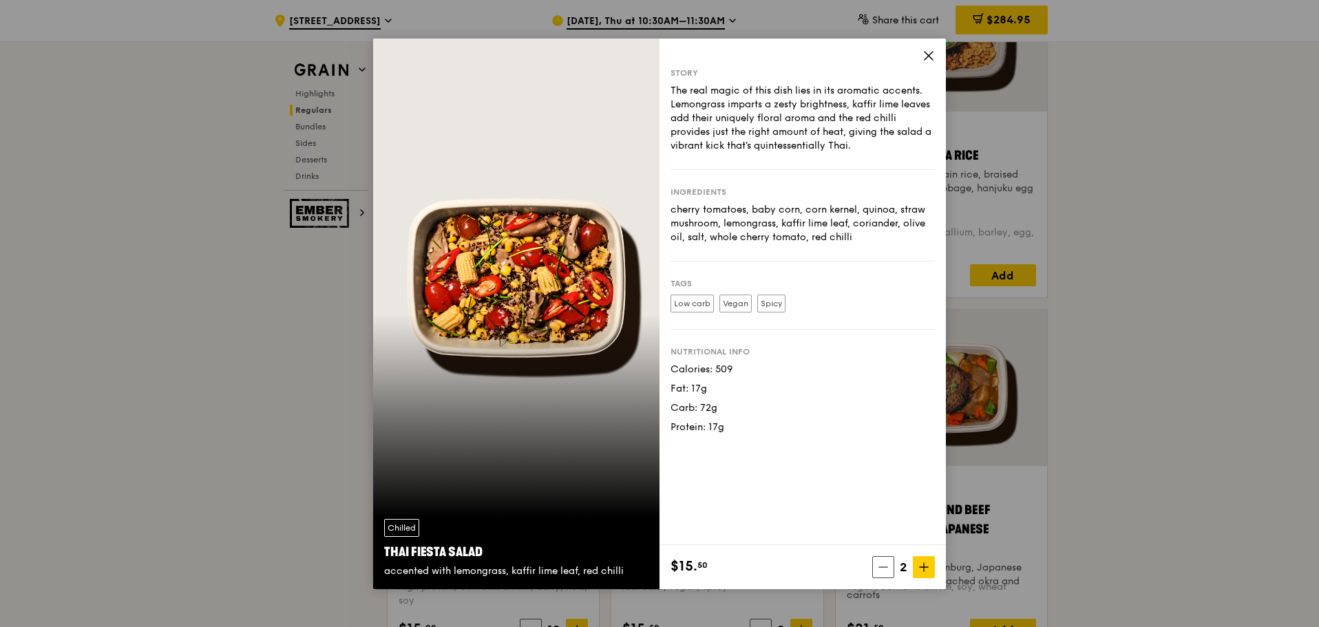
click at [621, 570] on div "accented with lemongrass, kaffir lime leaf, red chilli" at bounding box center [516, 572] width 264 height 14
click at [739, 304] on label "Vegan" at bounding box center [735, 304] width 32 height 18
click at [827, 347] on div "Nutritional info" at bounding box center [803, 351] width 264 height 11
click at [921, 59] on div "Story The real magic of this dish lies in its aromatic accents. Lemongrass impa…" at bounding box center [803, 292] width 286 height 507
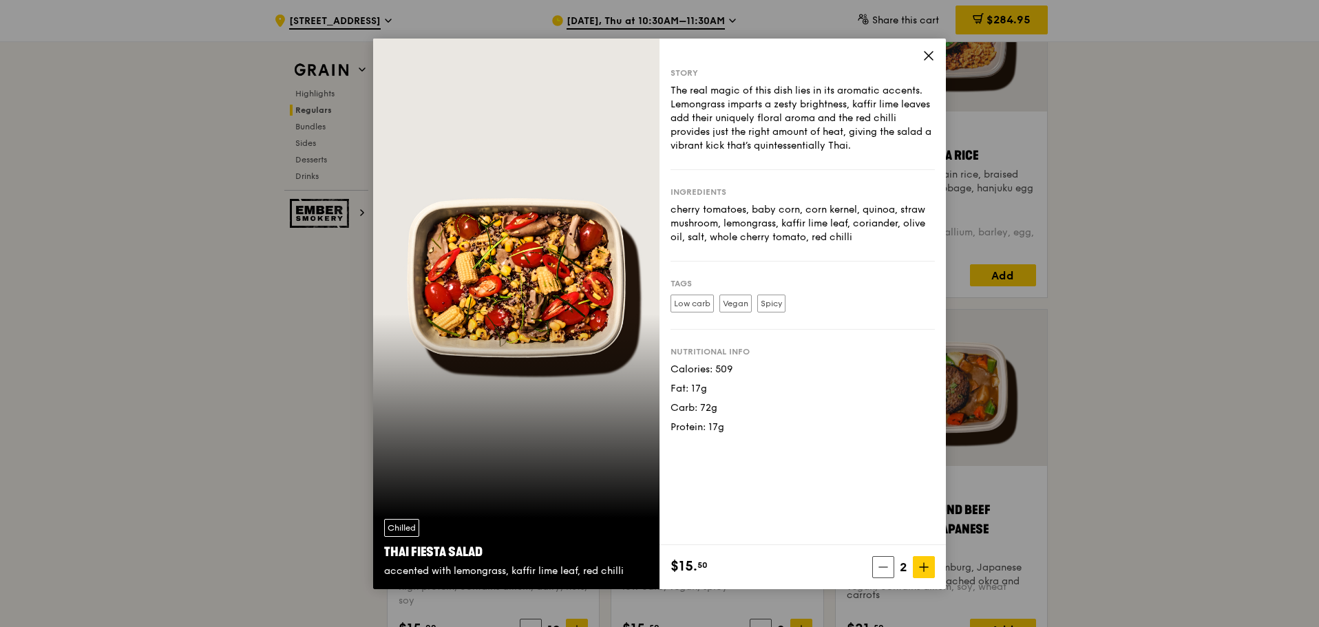
click at [931, 56] on icon at bounding box center [929, 56] width 12 height 12
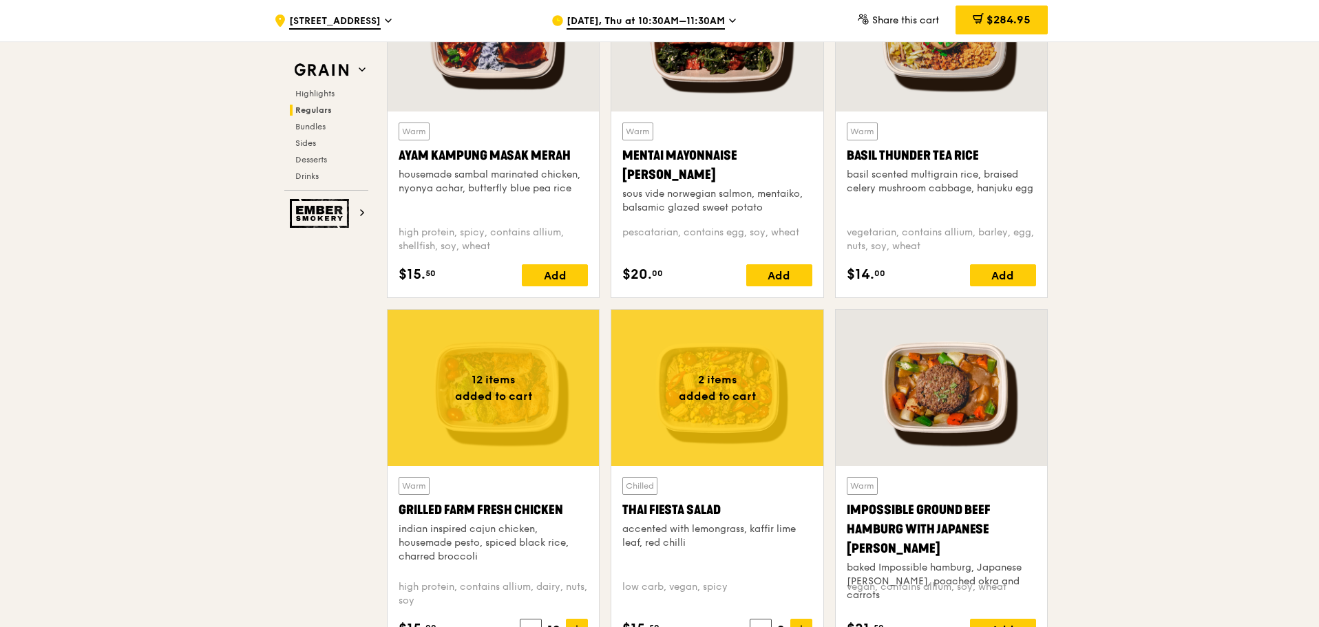
click at [934, 187] on div "basil scented multigrain rice, braised celery mushroom cabbage, hanjuku egg" at bounding box center [941, 182] width 189 height 28
drag, startPoint x: 1241, startPoint y: 147, endPoint x: 1164, endPoint y: 141, distance: 77.3
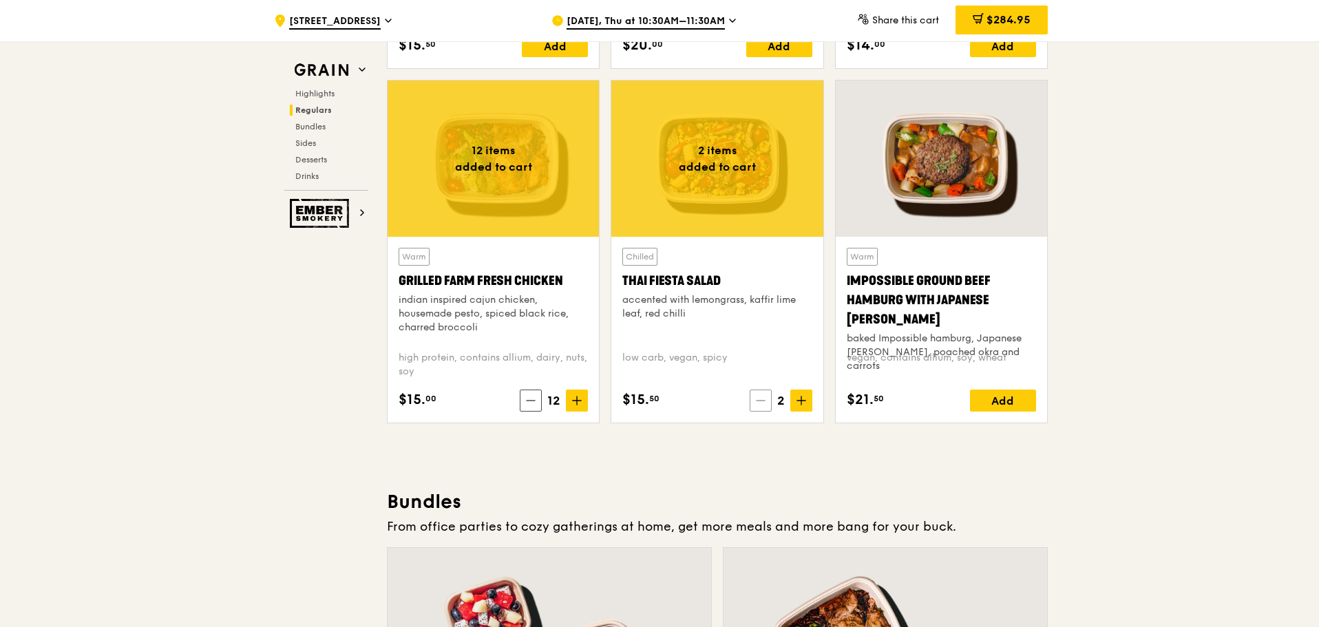
click at [764, 401] on icon at bounding box center [761, 401] width 8 height 0
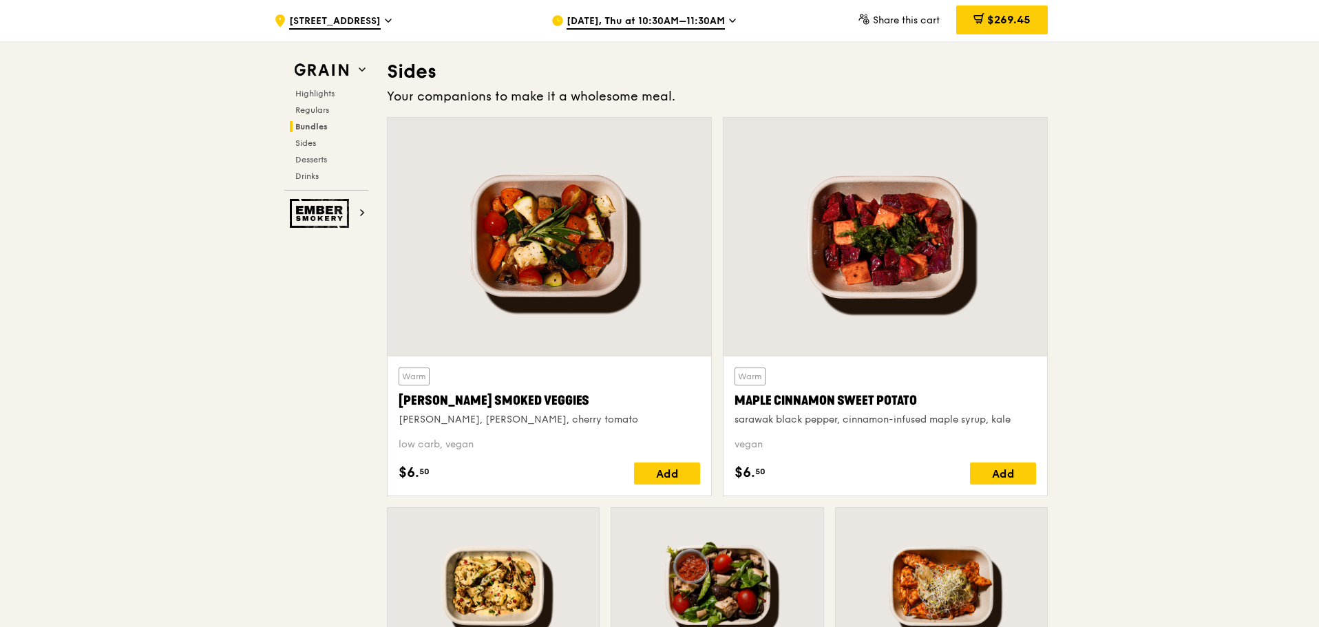
scroll to position [3385, 0]
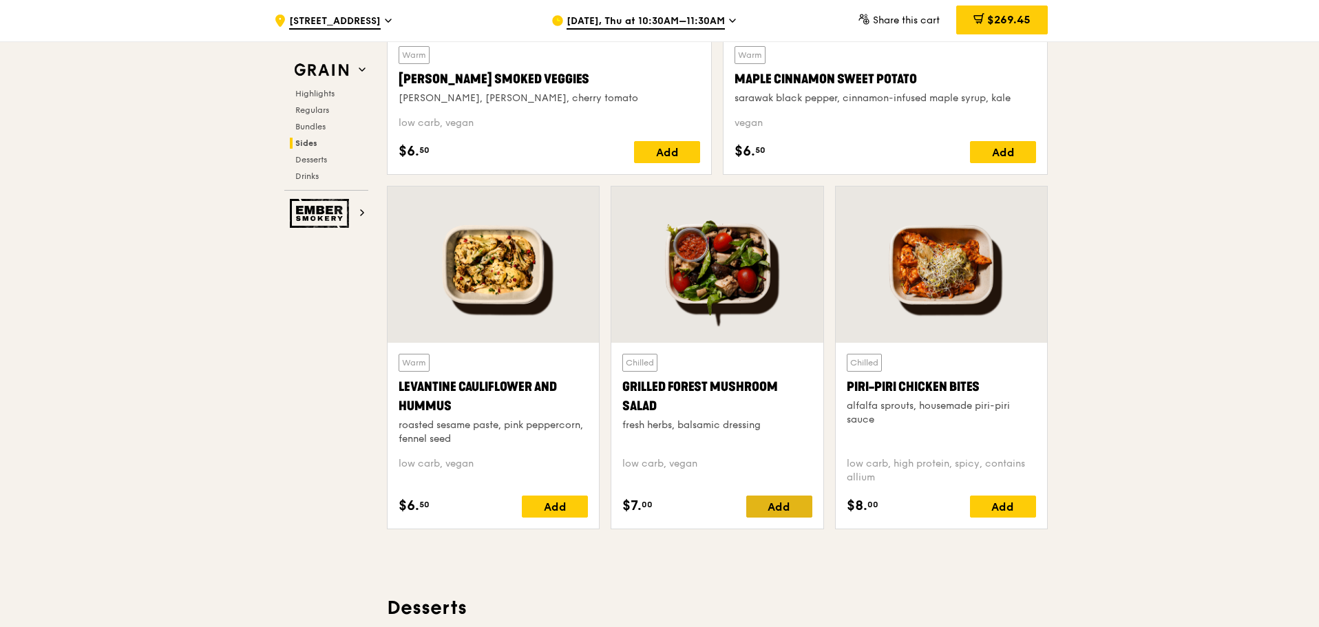
click at [790, 503] on div "Add" at bounding box center [779, 507] width 66 height 22
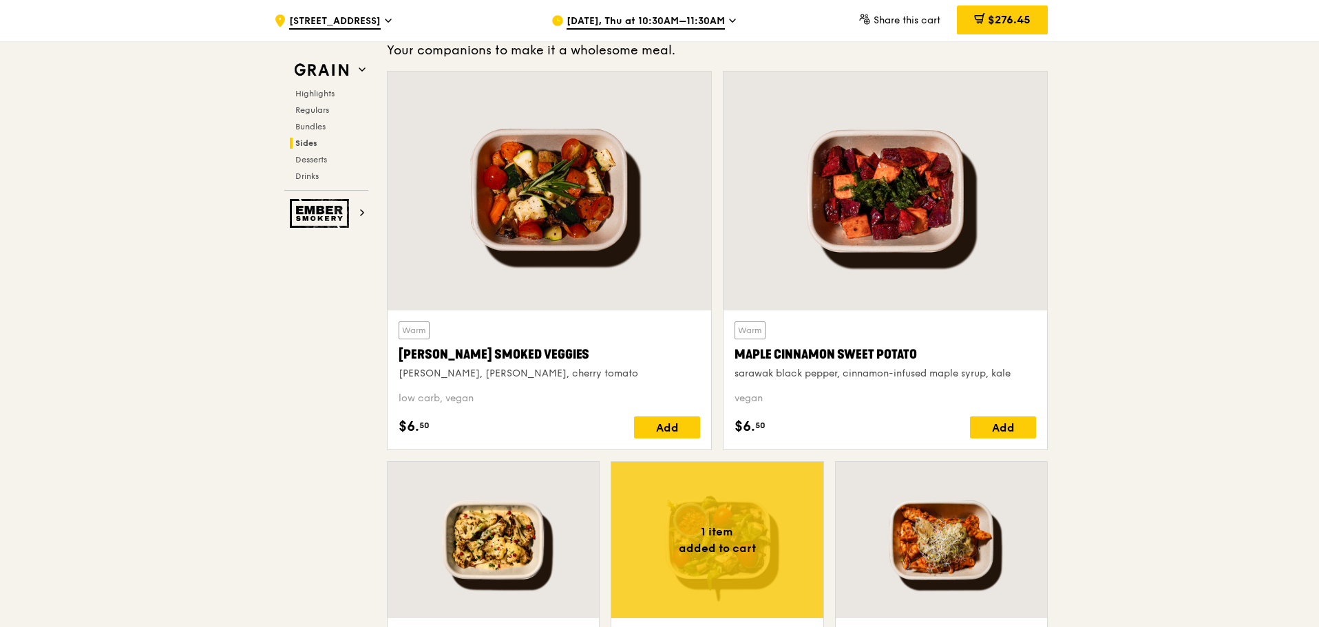
scroll to position [3338, 0]
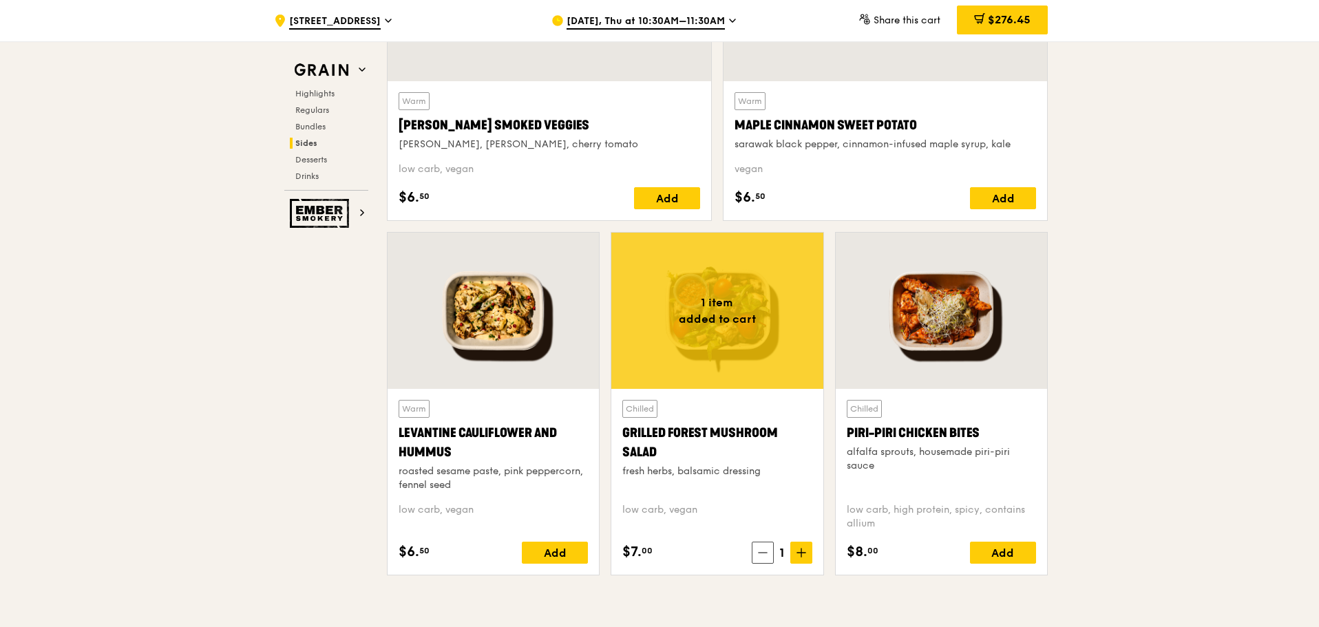
click at [509, 467] on div "roasted sesame paste, pink peppercorn, fennel seed" at bounding box center [493, 479] width 189 height 28
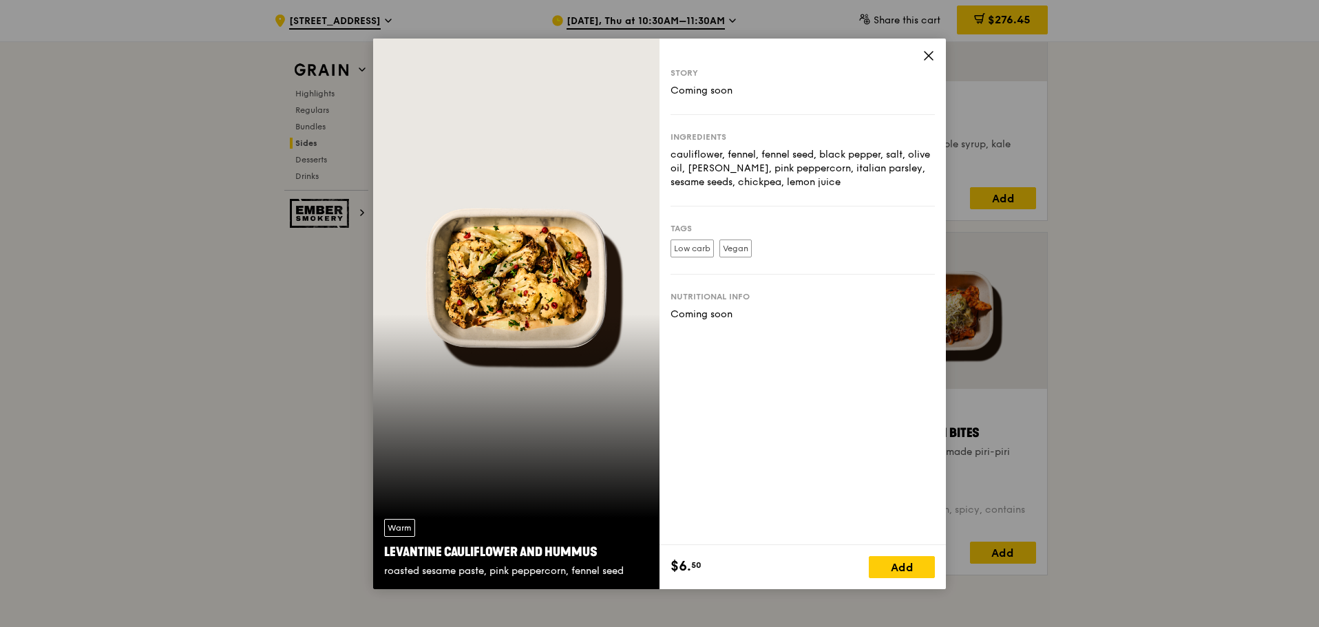
click at [925, 50] on icon at bounding box center [929, 56] width 12 height 12
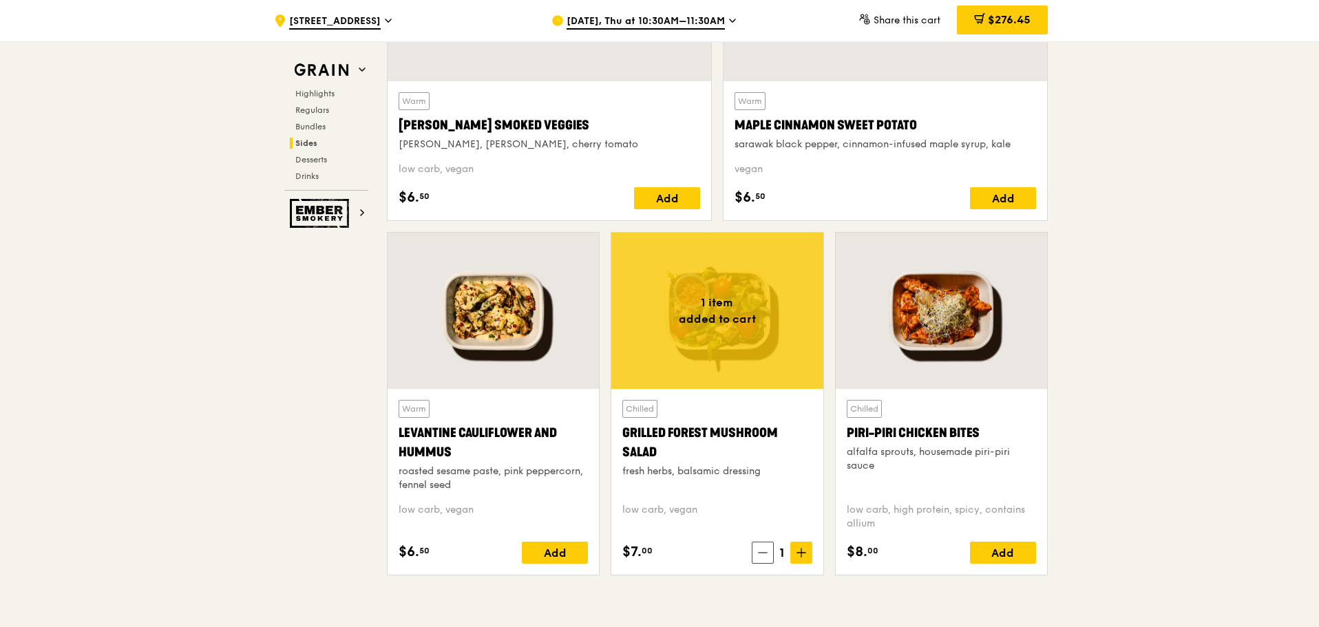
click at [898, 387] on div at bounding box center [941, 311] width 211 height 156
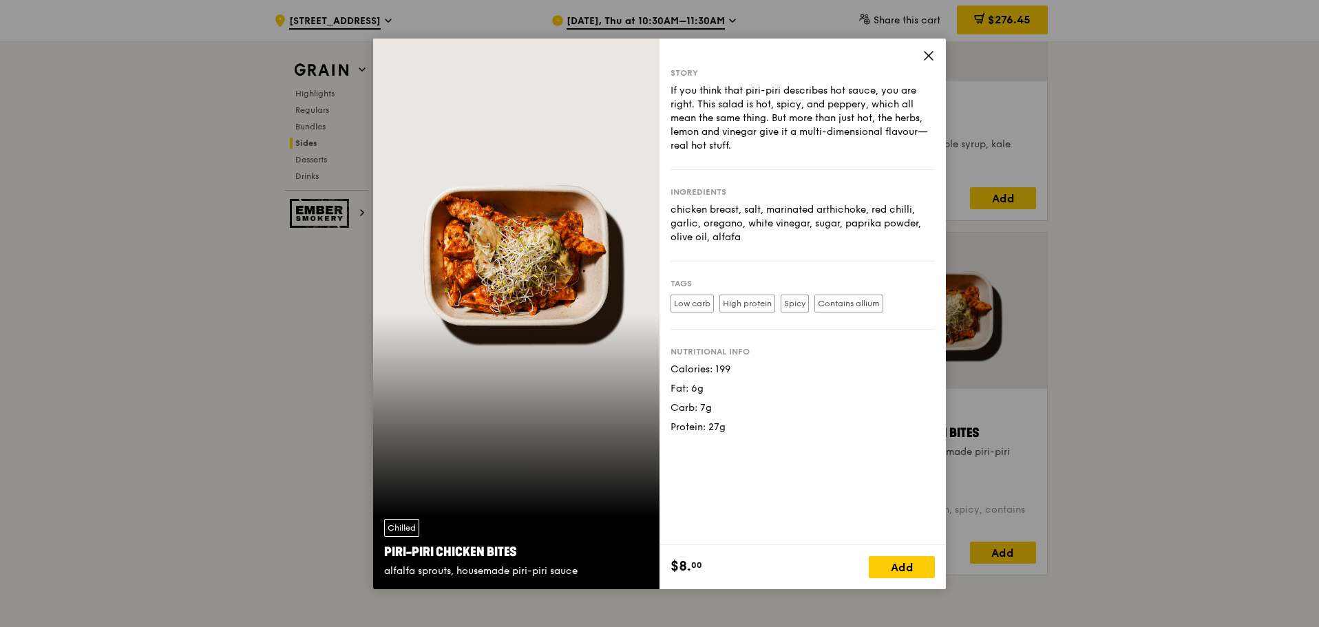
click at [926, 54] on icon at bounding box center [929, 56] width 12 height 12
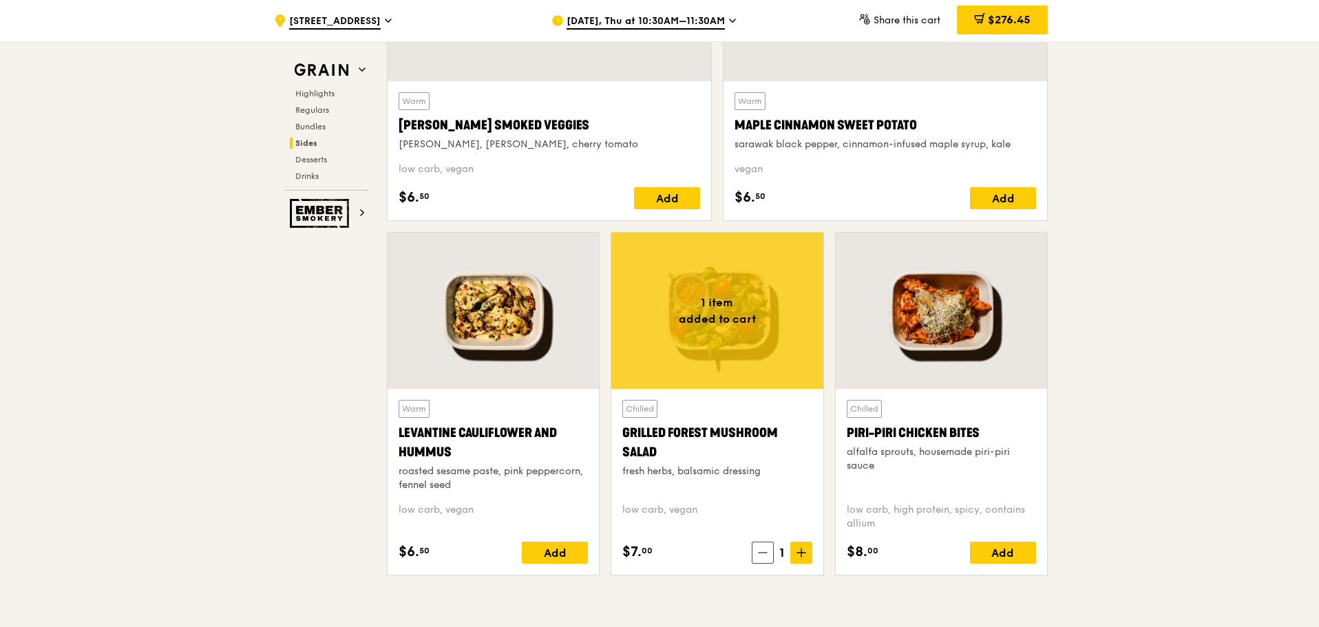
click at [571, 102] on div "Warm Rosemary Smoked Veggies rosemary, zucchini, cherry tomato" at bounding box center [550, 121] width 302 height 59
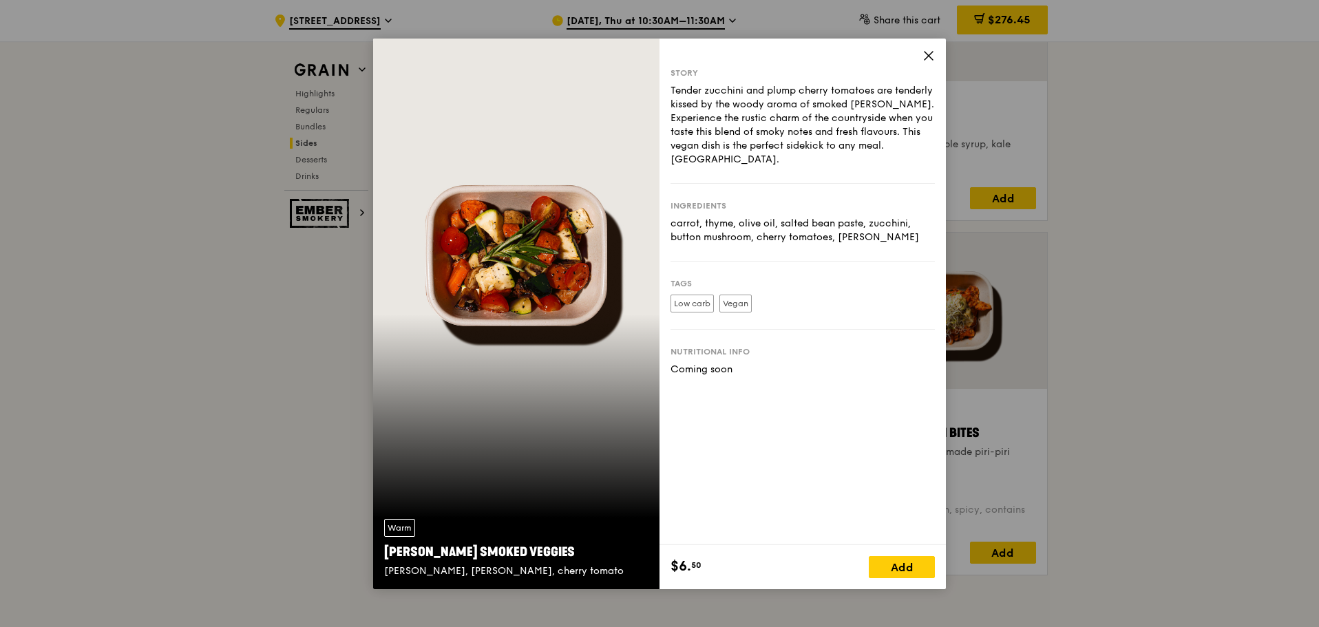
drag, startPoint x: 934, startPoint y: 54, endPoint x: 895, endPoint y: 113, distance: 71.0
click at [934, 53] on icon at bounding box center [929, 56] width 12 height 12
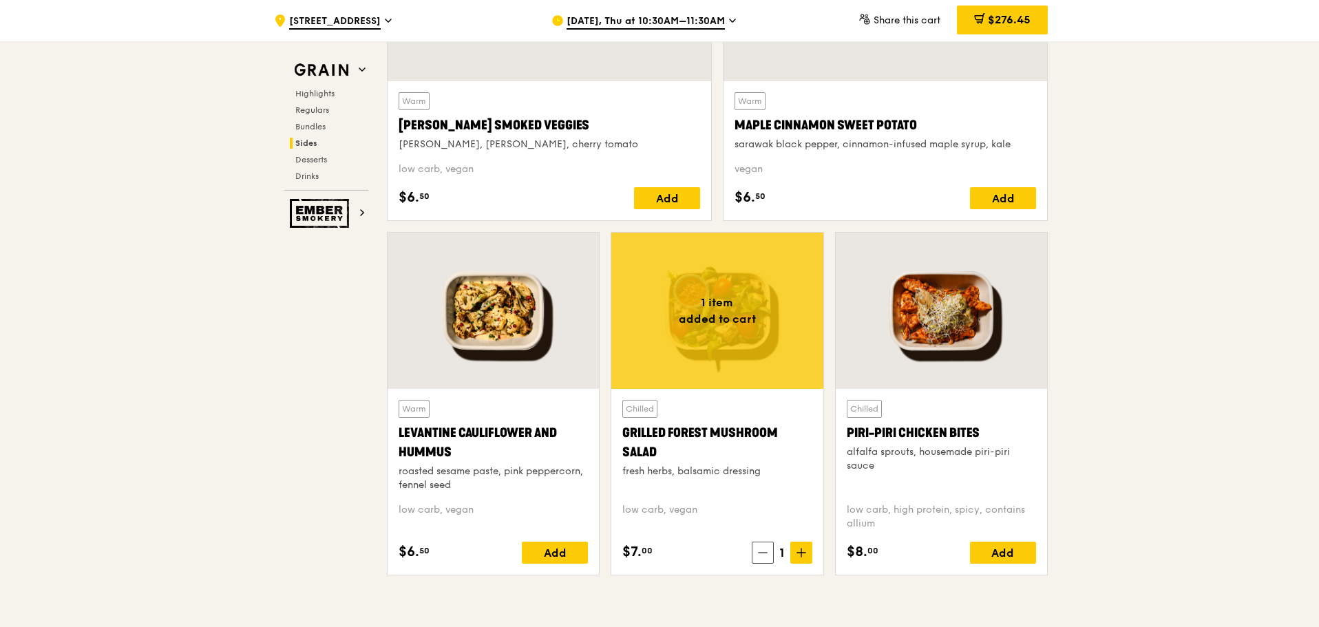
click at [940, 434] on div "Piri-piri Chicken Bites" at bounding box center [941, 432] width 189 height 19
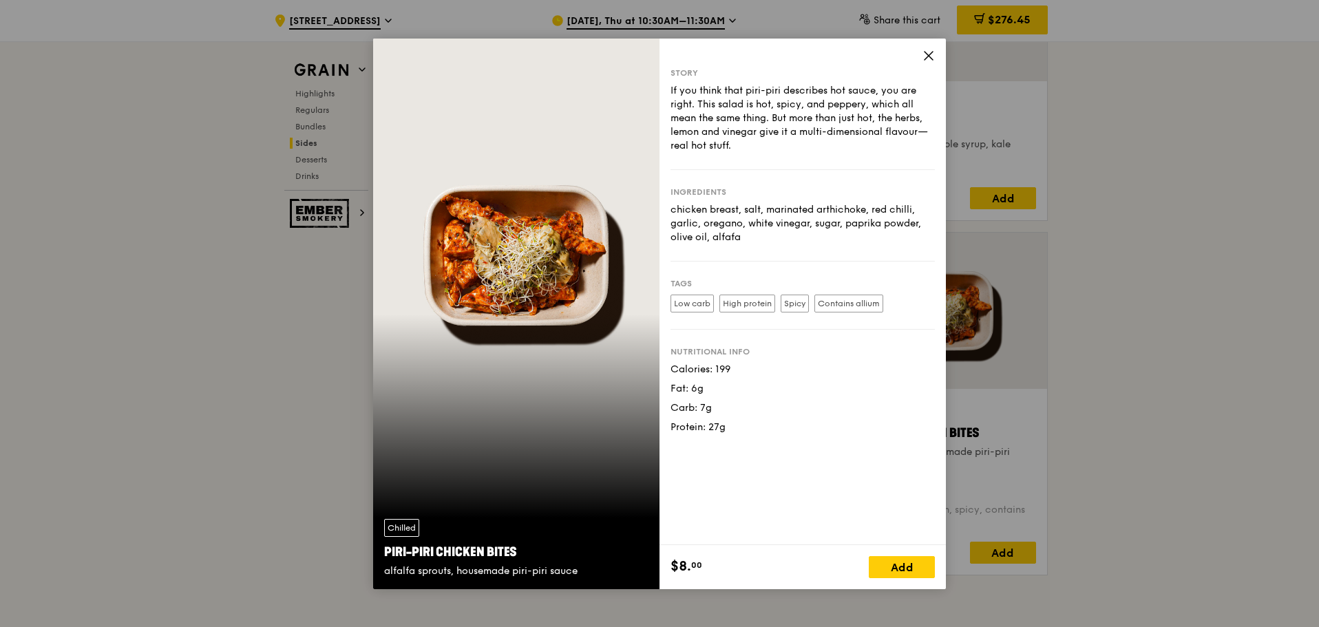
click at [929, 45] on div "Story If you think that piri-piri describes hot sauce, you are right. This sala…" at bounding box center [803, 292] width 286 height 507
click at [925, 57] on icon at bounding box center [929, 56] width 12 height 12
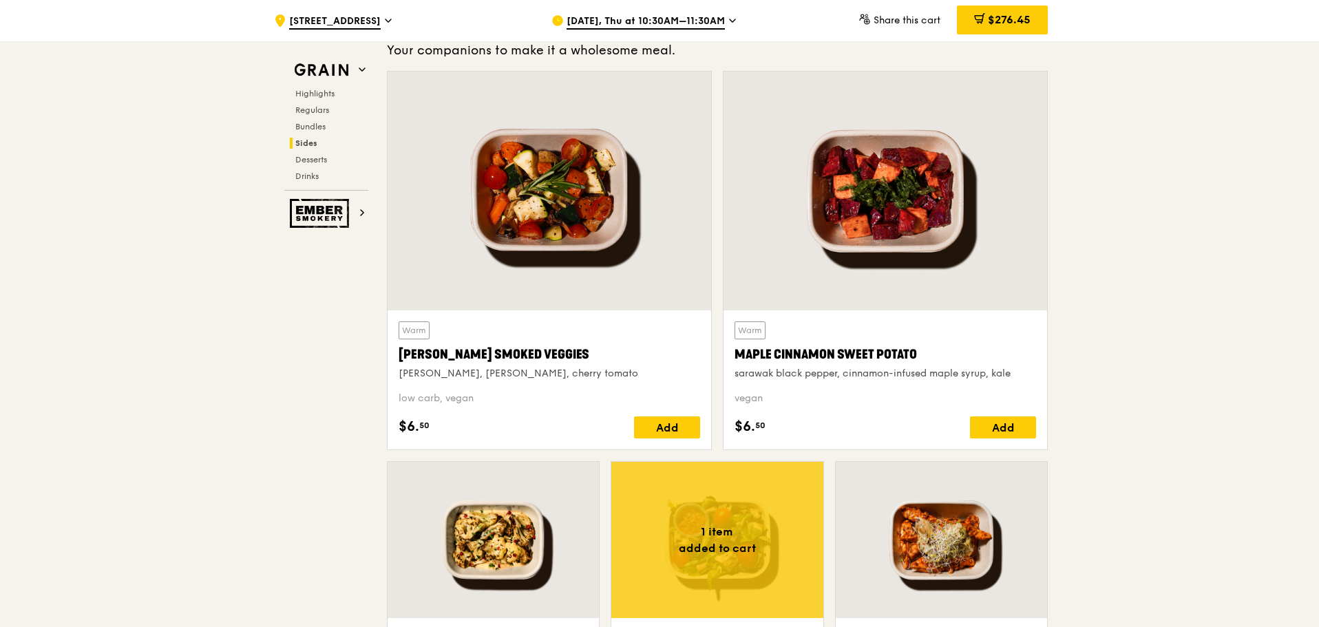
scroll to position [3431, 0]
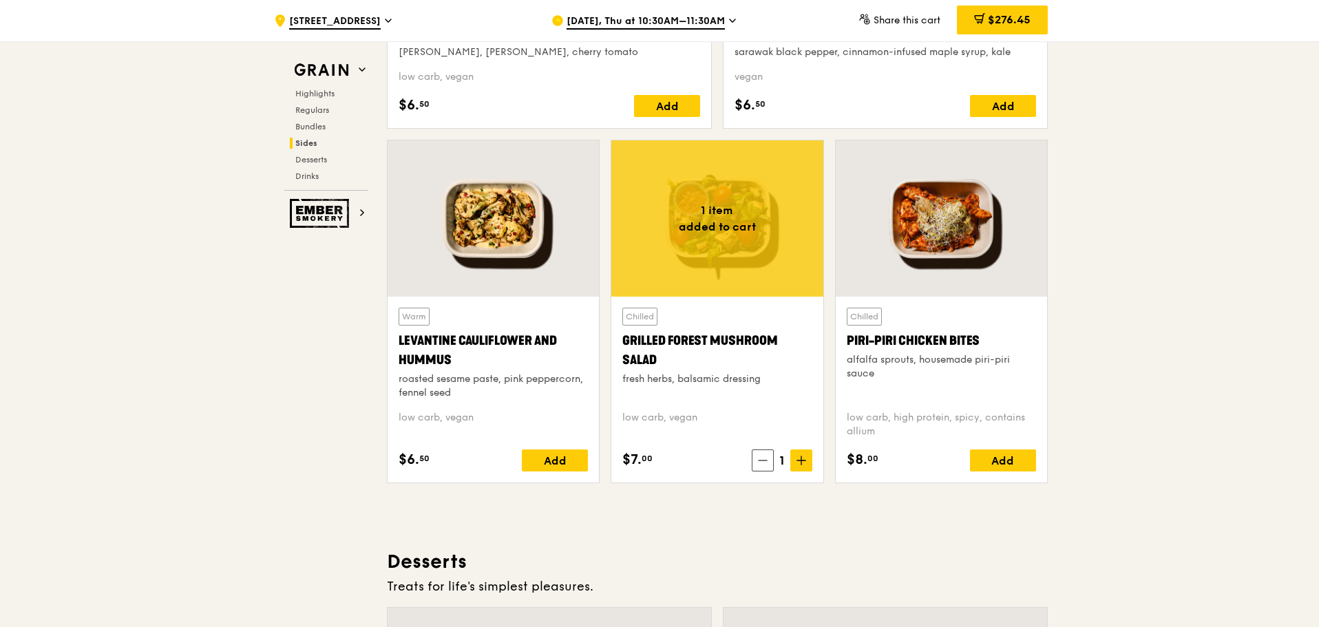
click at [553, 400] on div "roasted sesame paste, pink peppercorn, fennel seed" at bounding box center [493, 386] width 189 height 28
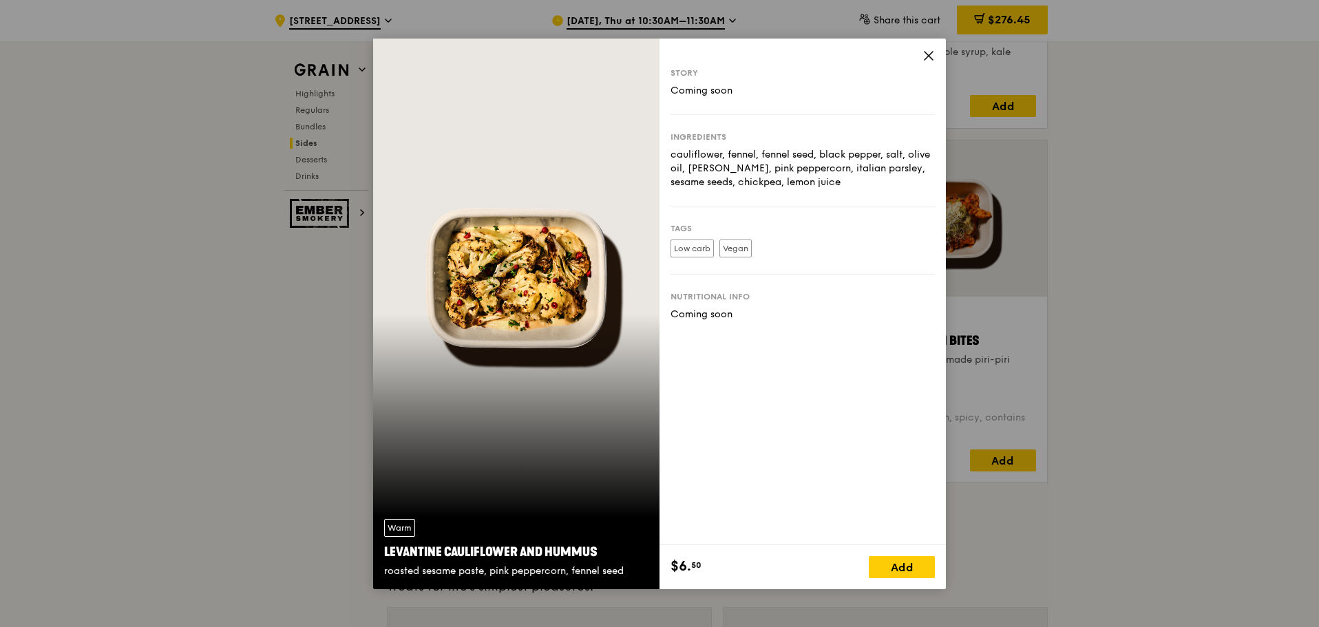
scroll to position [3614, 0]
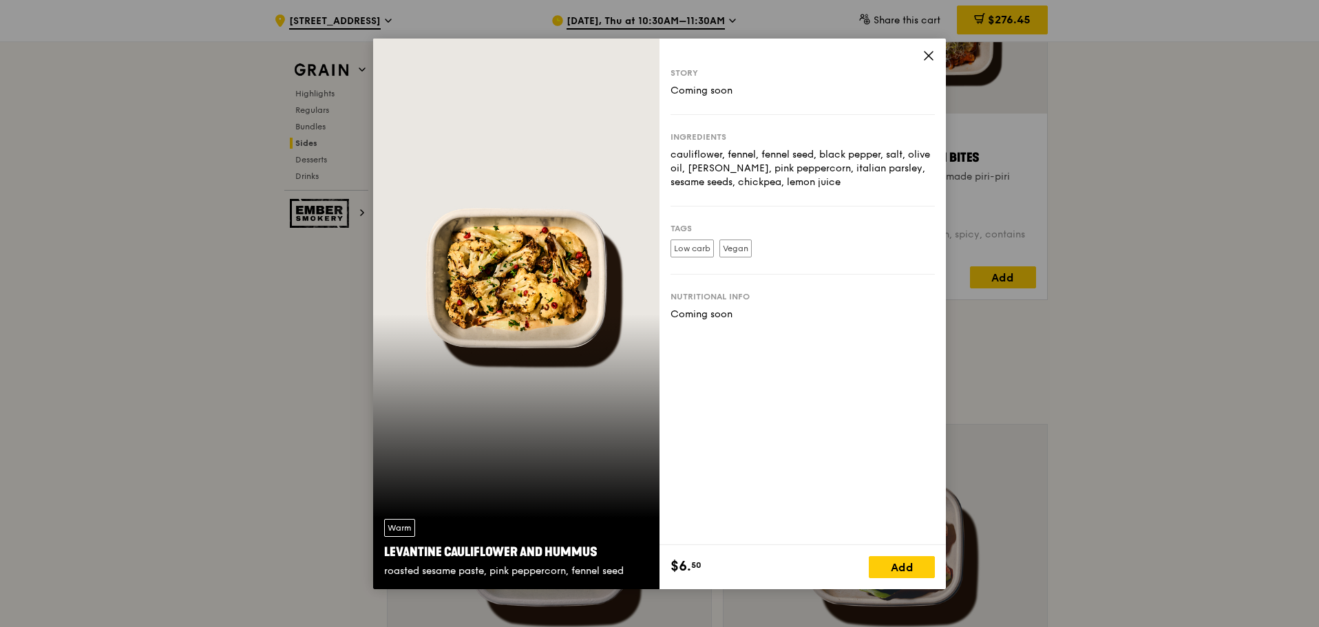
click at [927, 50] on icon at bounding box center [929, 56] width 12 height 12
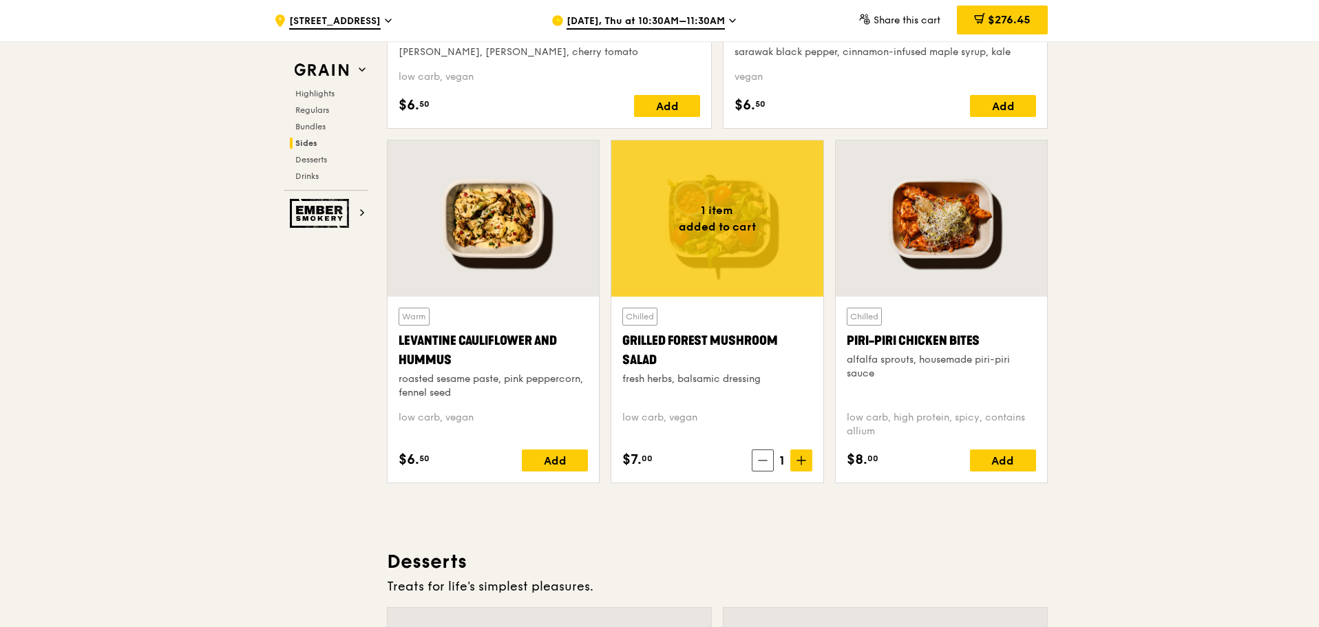
scroll to position [3201, 0]
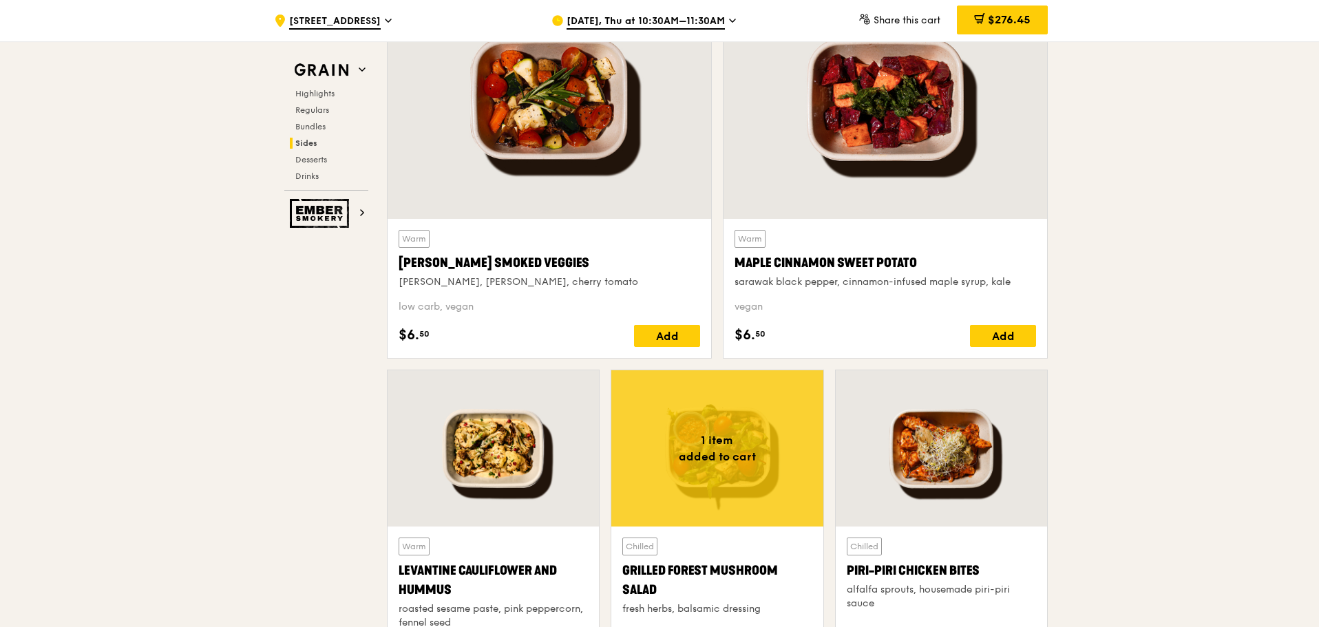
click at [541, 251] on div "Warm Rosemary Smoked Veggies rosemary, zucchini, cherry tomato" at bounding box center [550, 259] width 302 height 59
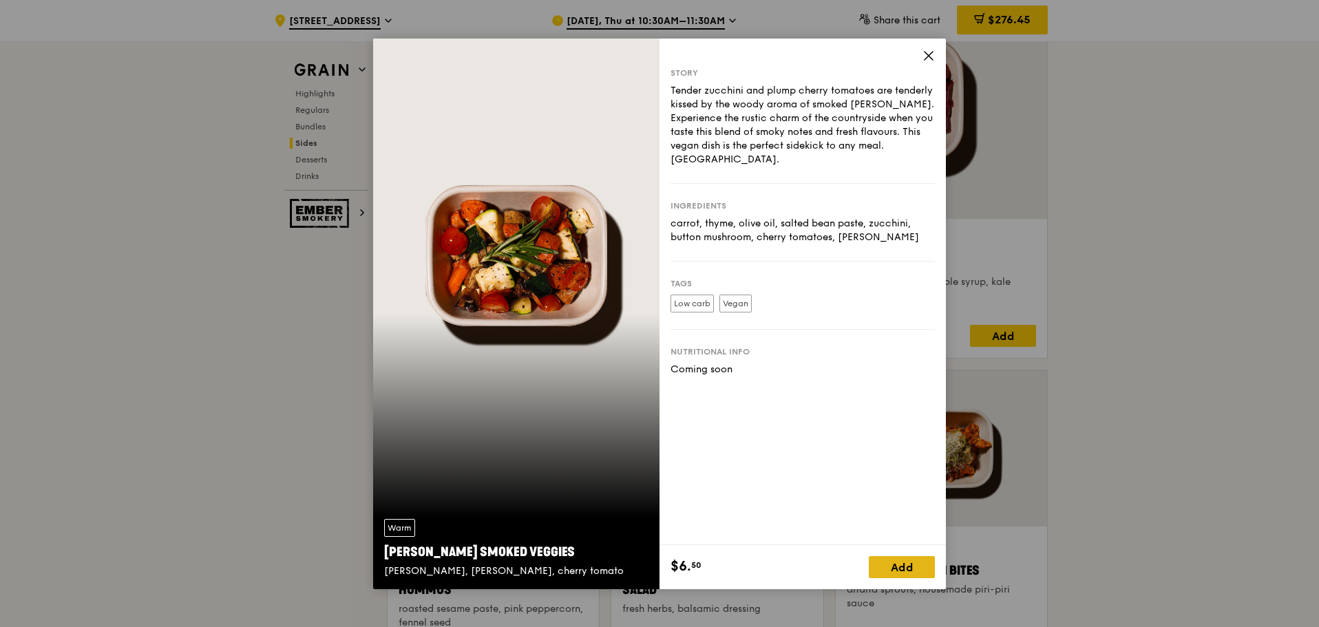
click at [907, 574] on div "Add" at bounding box center [902, 567] width 66 height 22
click at [928, 56] on icon at bounding box center [929, 56] width 12 height 12
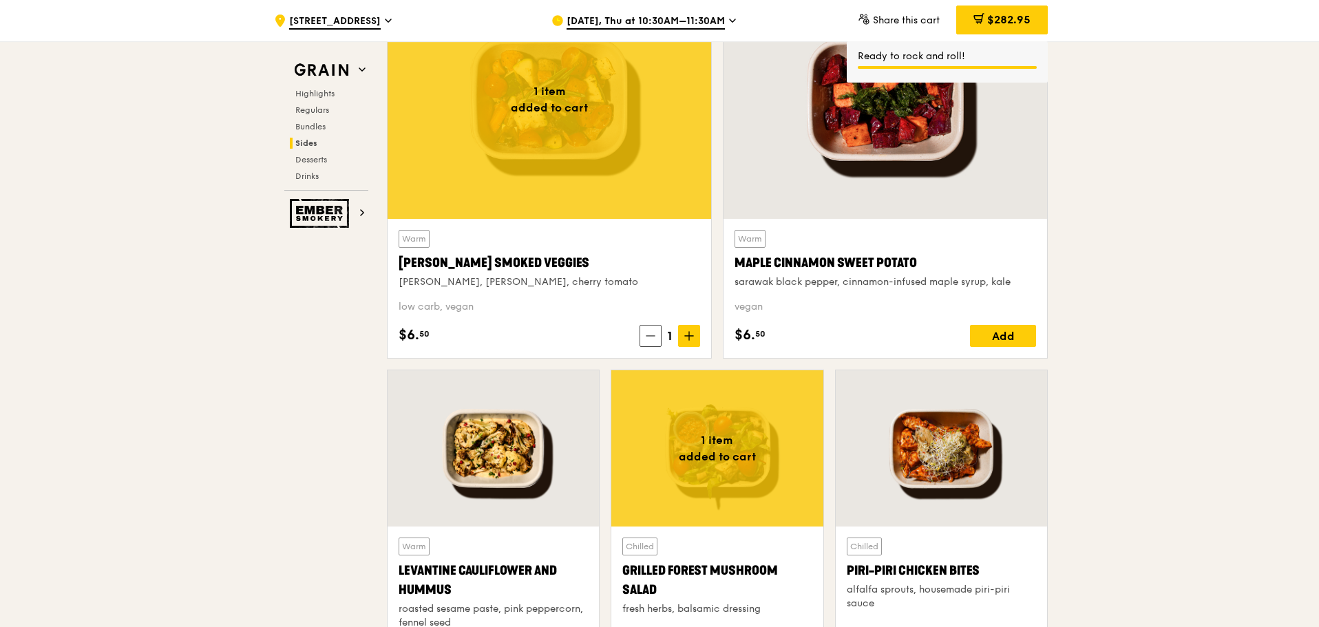
drag, startPoint x: 1000, startPoint y: 20, endPoint x: 982, endPoint y: 31, distance: 21.0
click at [1000, 19] on span "$282.95" at bounding box center [1008, 19] width 43 height 13
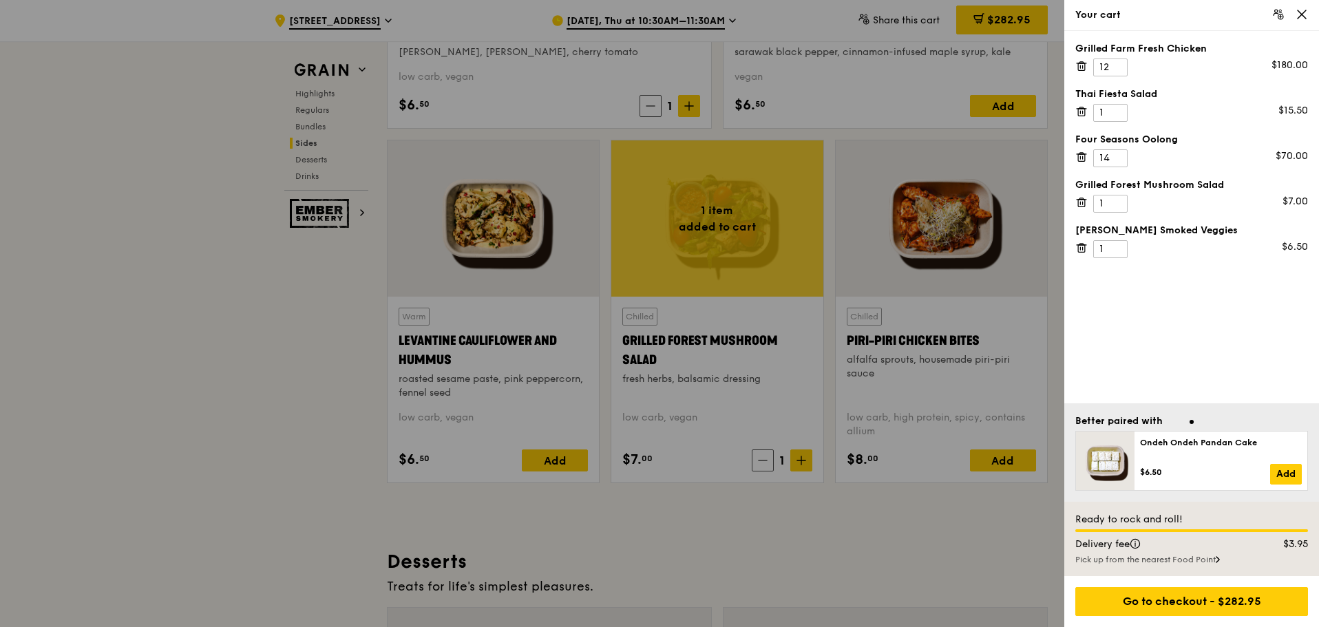
scroll to position [3476, 0]
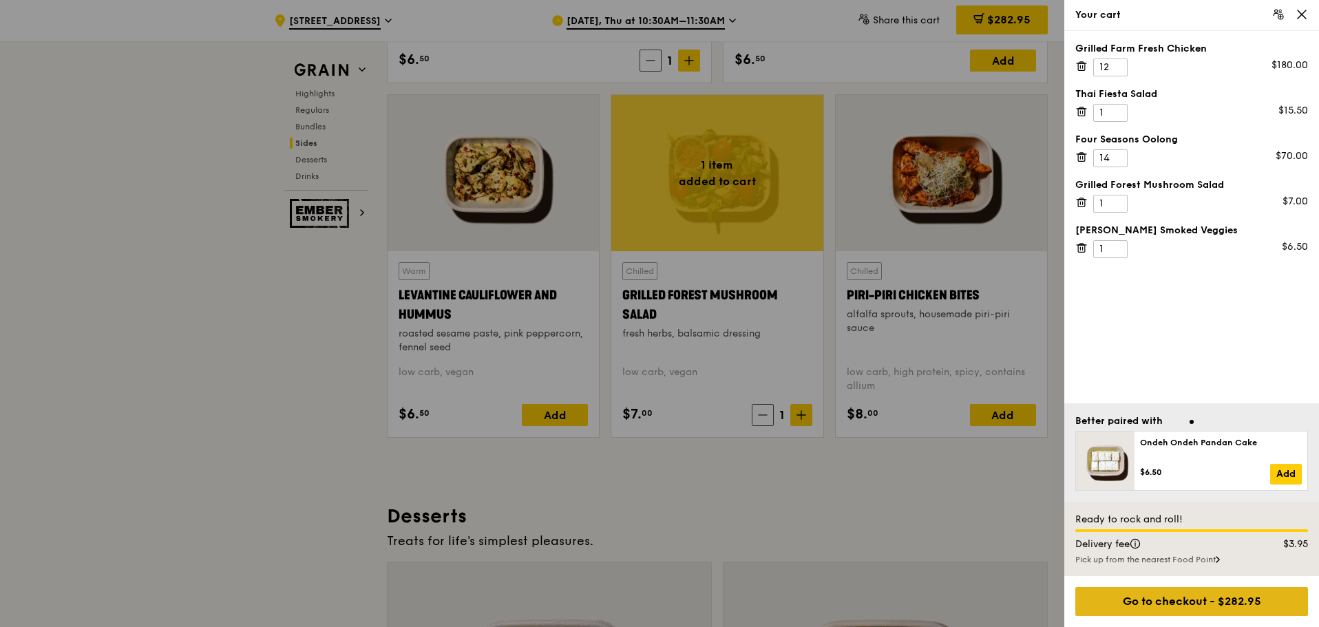
click at [1180, 610] on div "Go to checkout - $282.95" at bounding box center [1191, 601] width 233 height 29
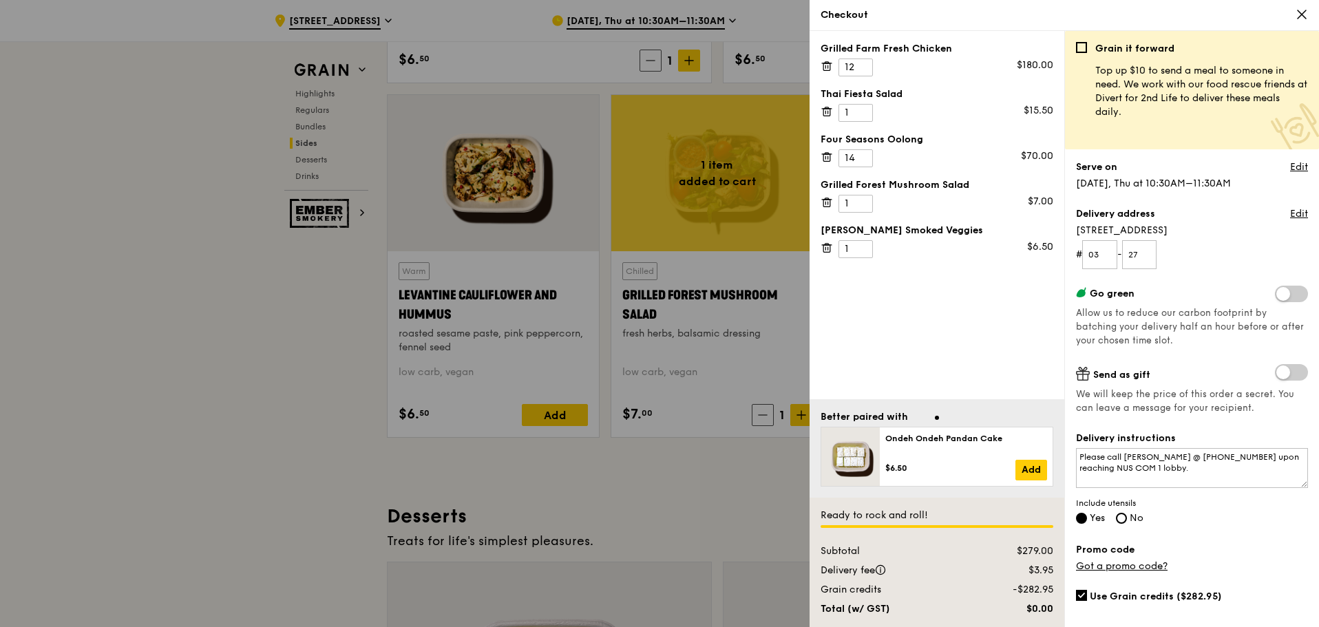
click at [240, 302] on div at bounding box center [659, 313] width 1319 height 627
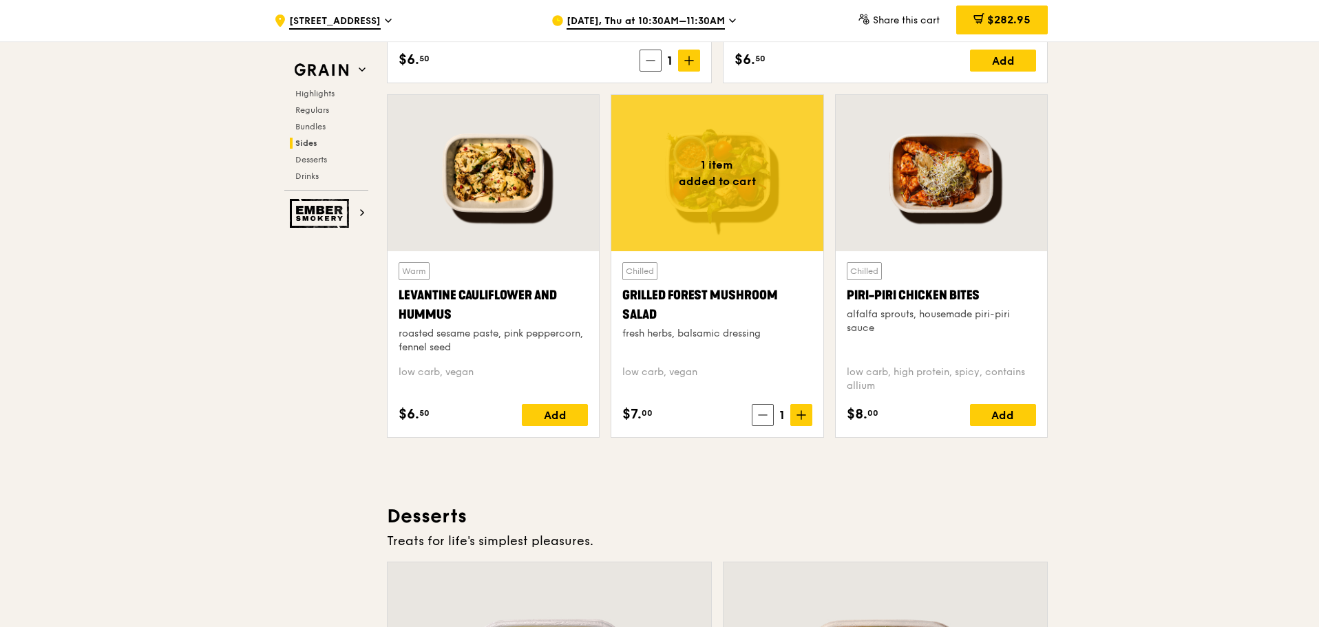
scroll to position [3247, 0]
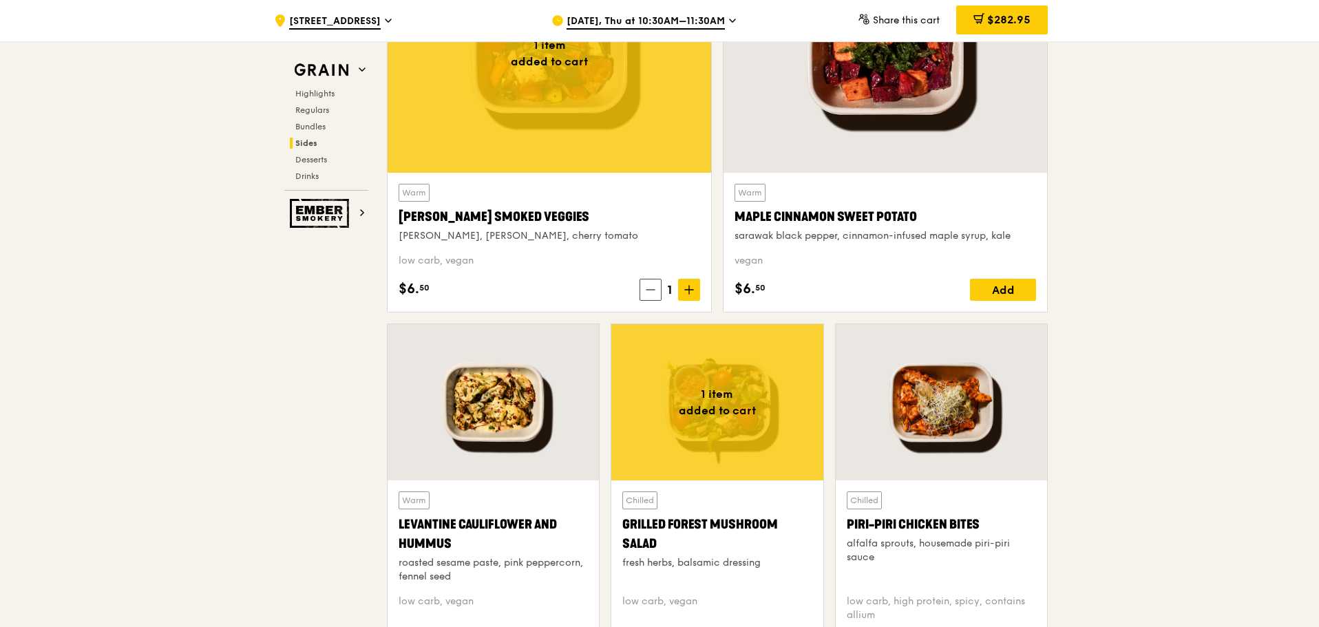
click at [683, 443] on div at bounding box center [716, 402] width 211 height 156
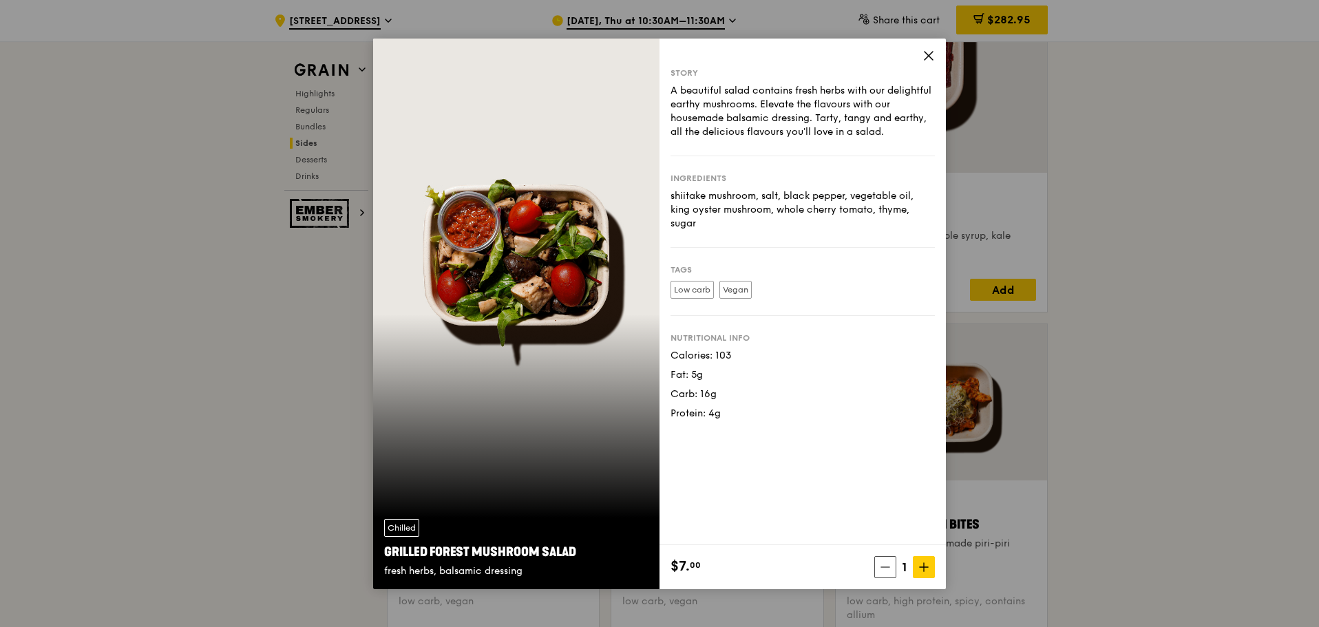
drag, startPoint x: 152, startPoint y: 104, endPoint x: 171, endPoint y: 82, distance: 29.3
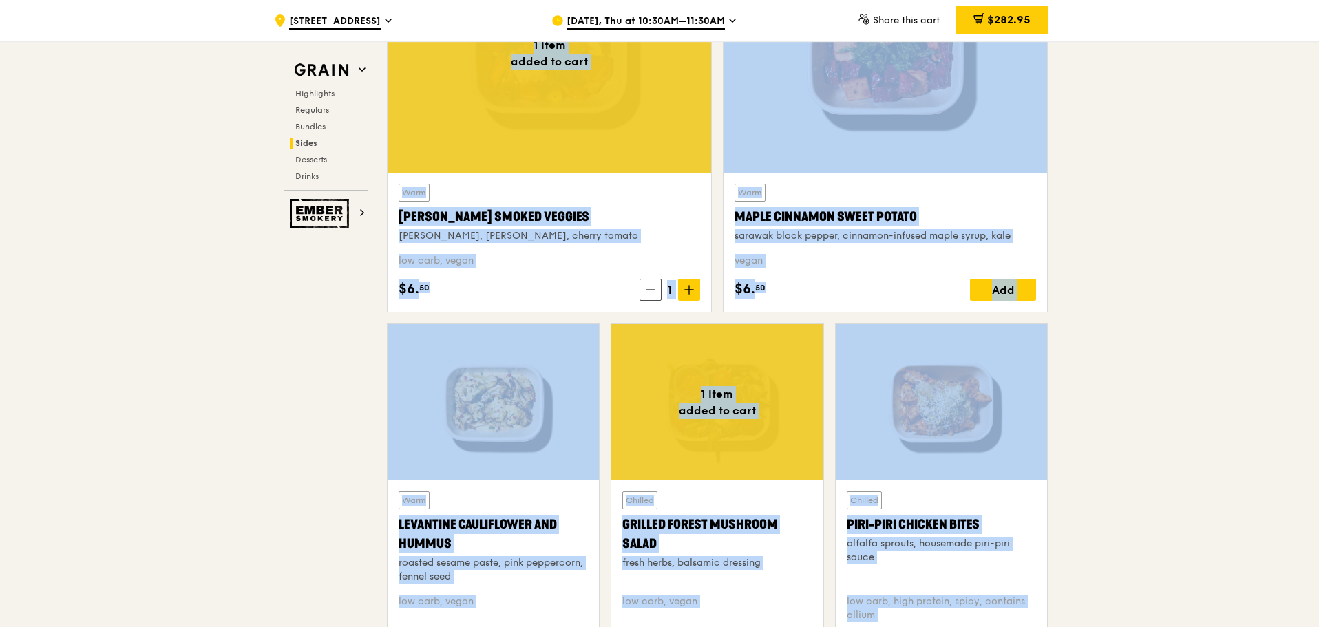
click at [602, 138] on div at bounding box center [550, 53] width 324 height 239
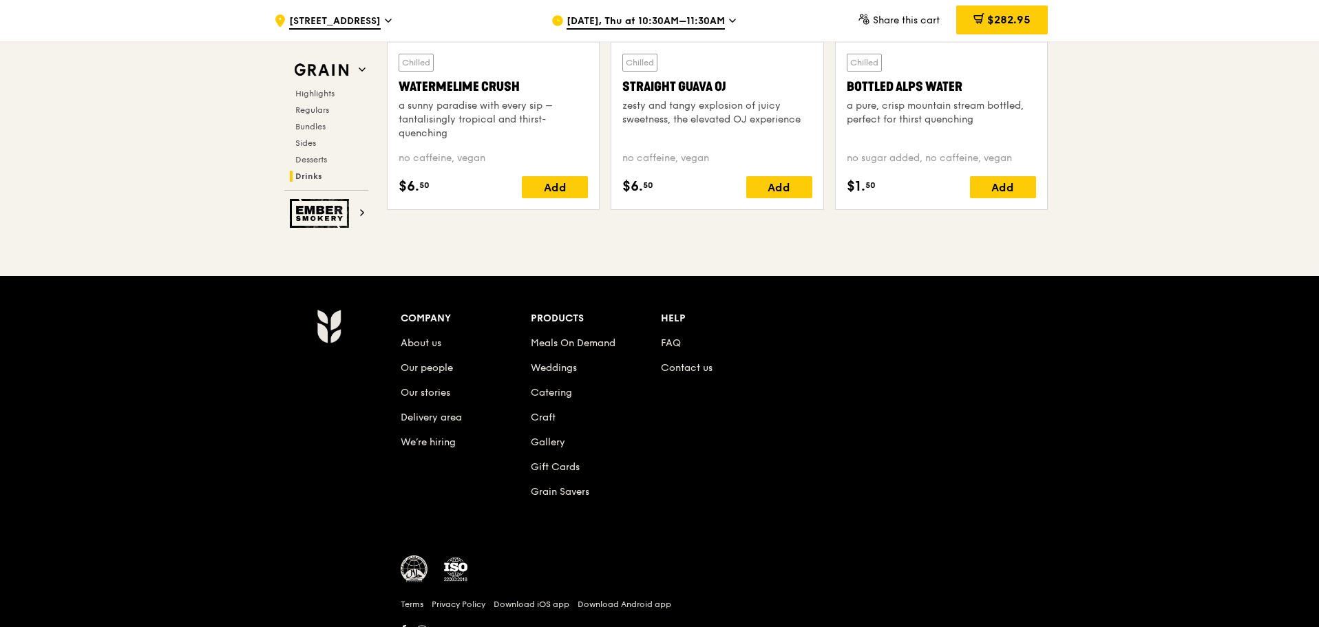
scroll to position [5221, 0]
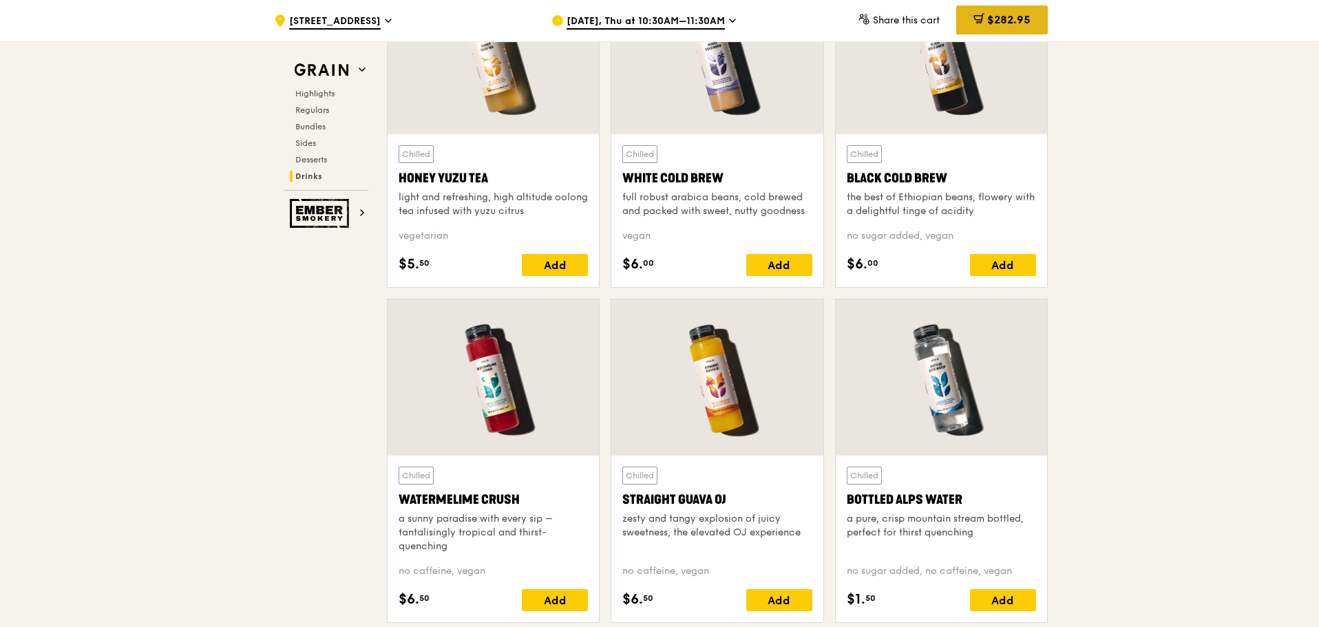
click at [1005, 21] on span "$282.95" at bounding box center [1008, 19] width 43 height 13
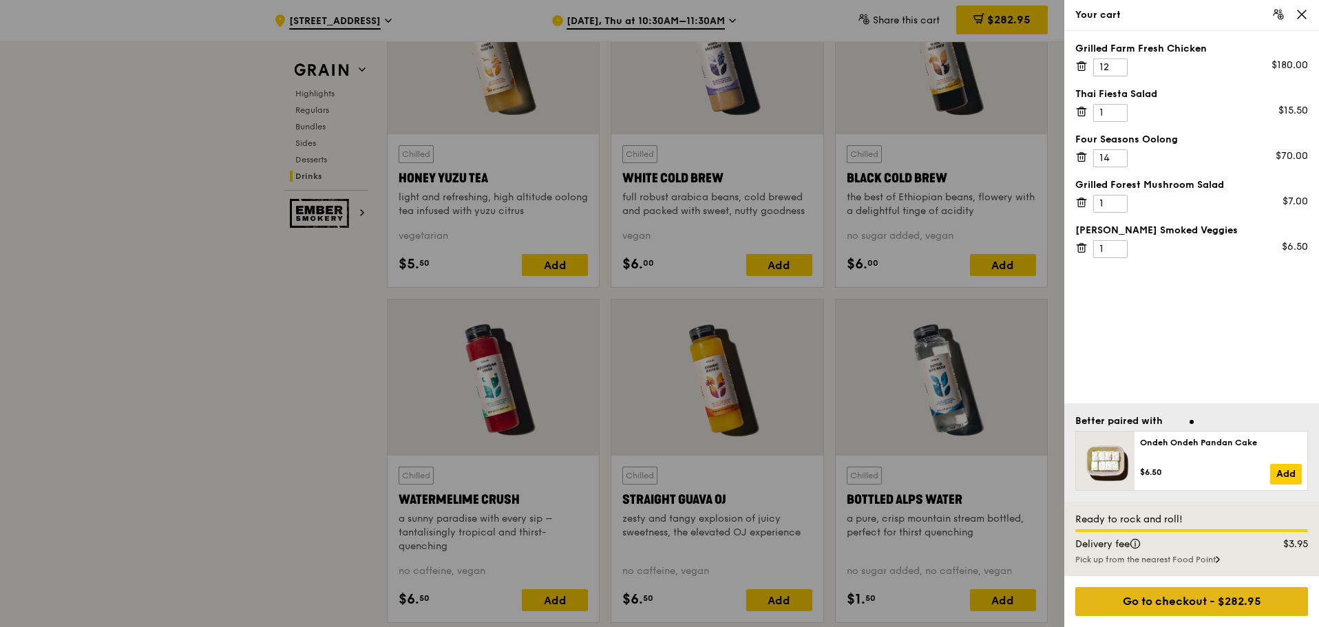
click at [1154, 606] on div "Go to checkout - $282.95" at bounding box center [1191, 601] width 233 height 29
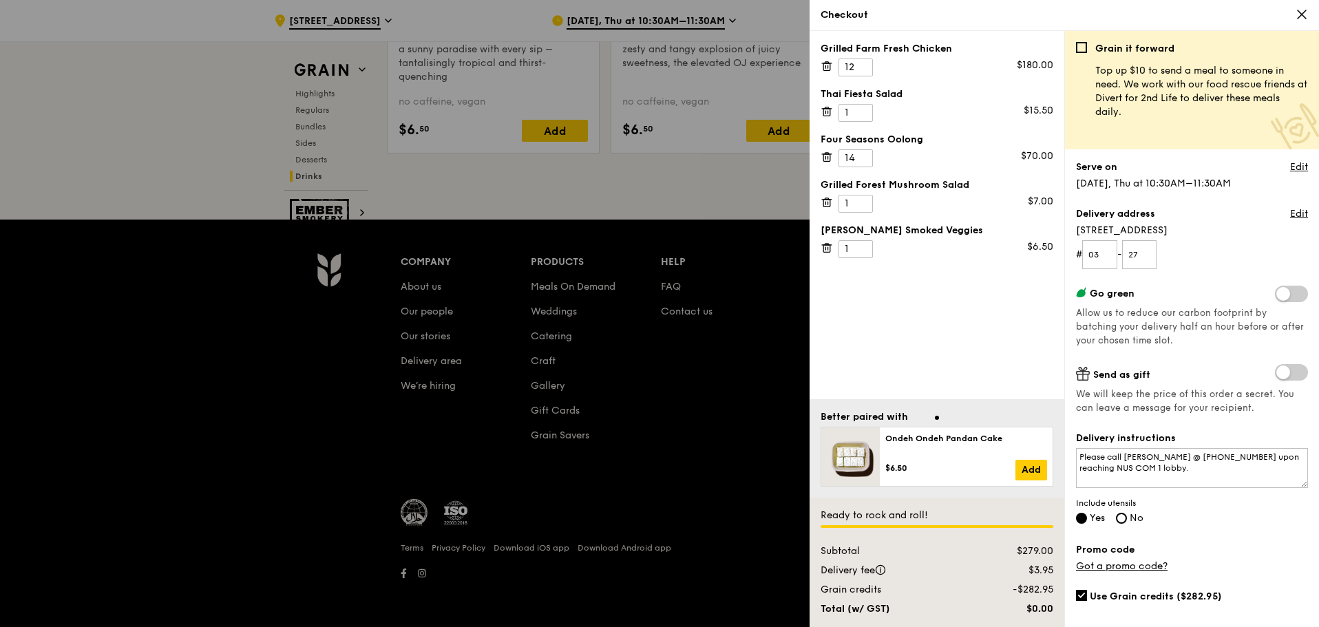
scroll to position [44, 0]
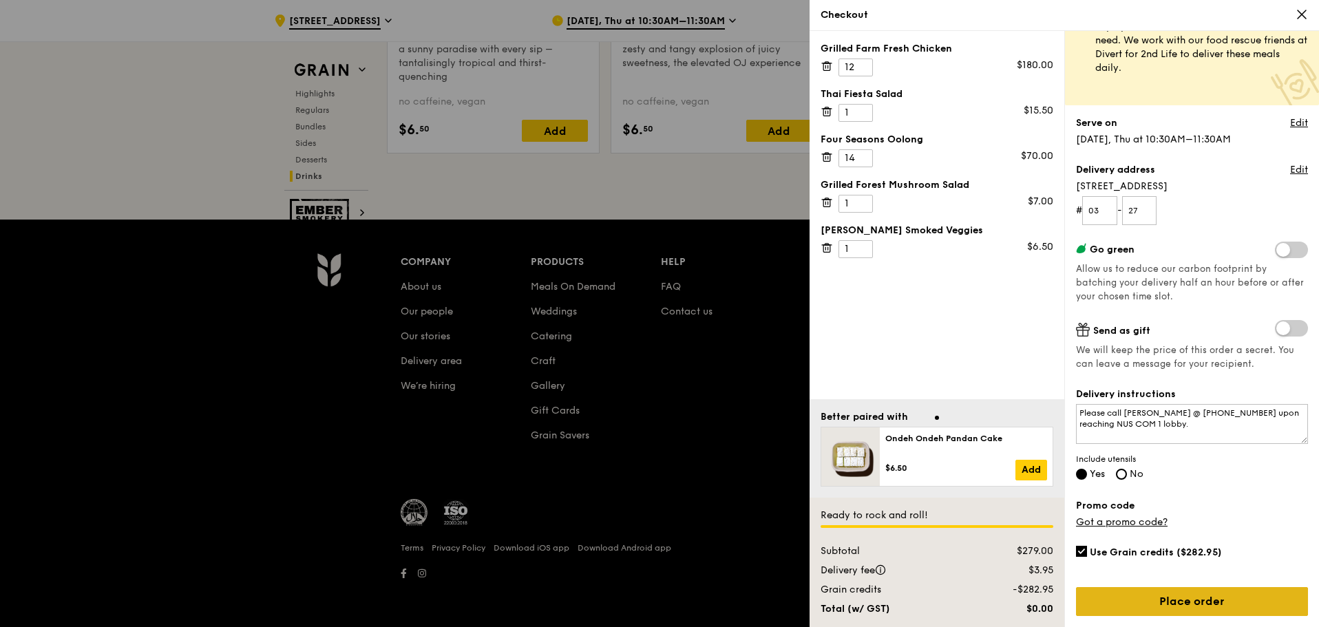
click at [1201, 604] on link "Place order" at bounding box center [1192, 601] width 232 height 29
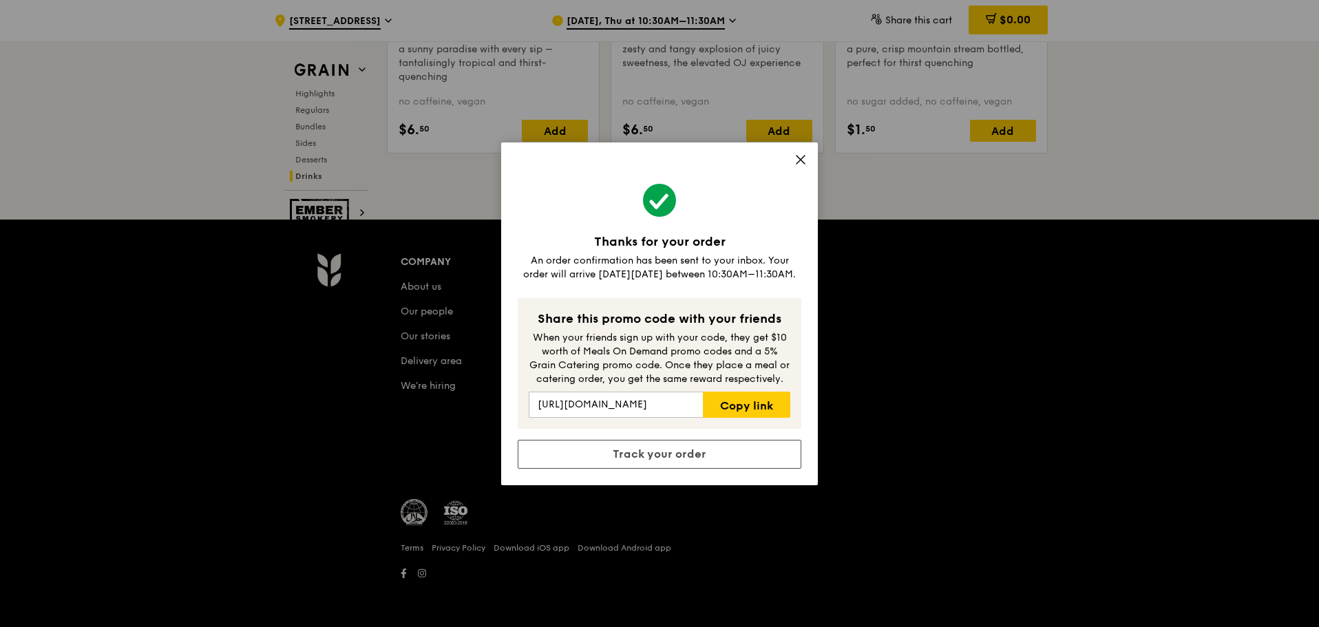
click at [798, 162] on icon at bounding box center [801, 160] width 8 height 8
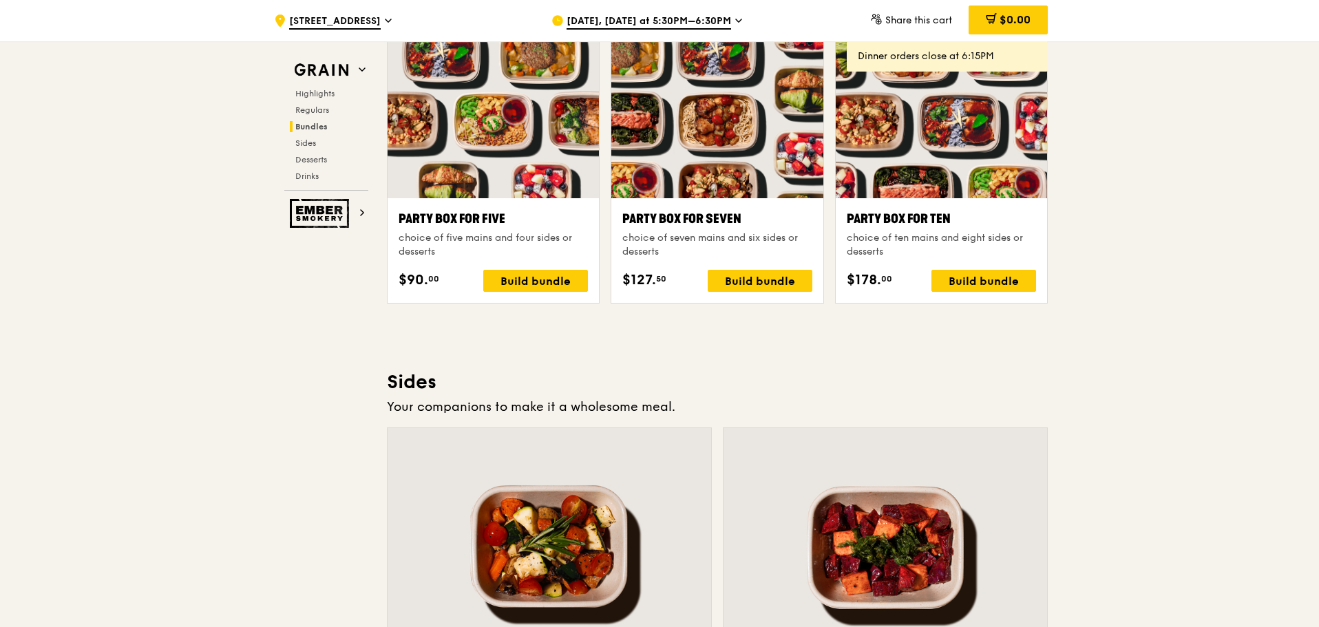
scroll to position [2477, 0]
